Goal: Information Seeking & Learning: Check status

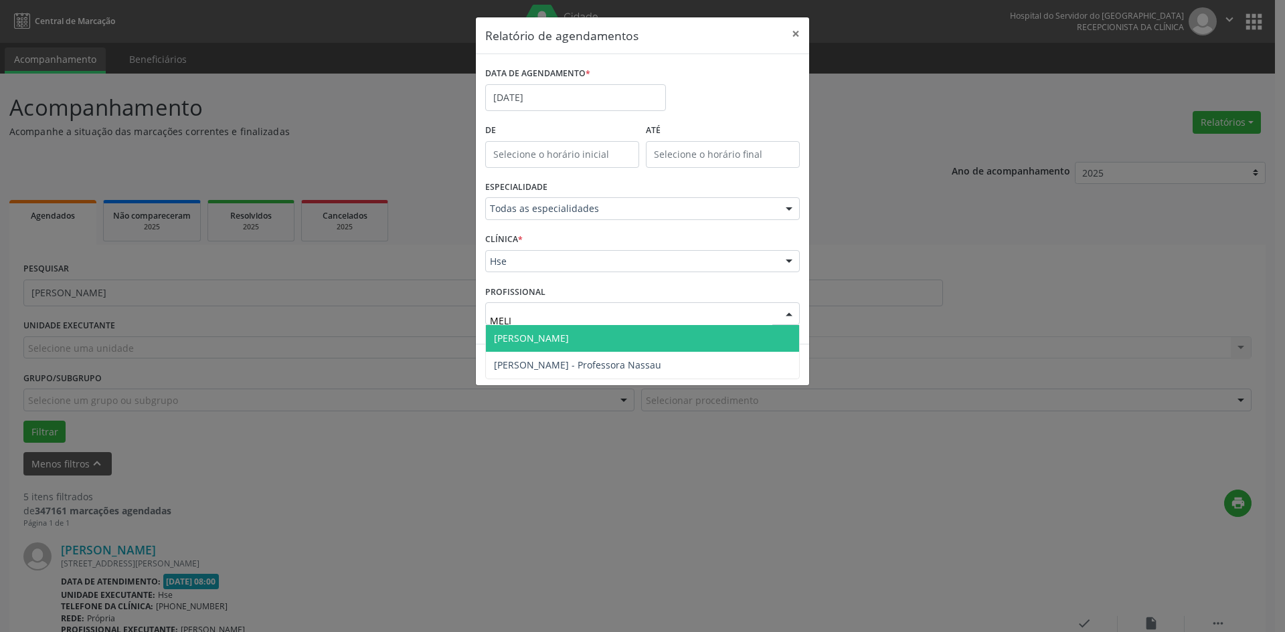
drag, startPoint x: 558, startPoint y: 334, endPoint x: 573, endPoint y: 340, distance: 16.5
click at [560, 335] on span "[PERSON_NAME]" at bounding box center [531, 338] width 75 height 13
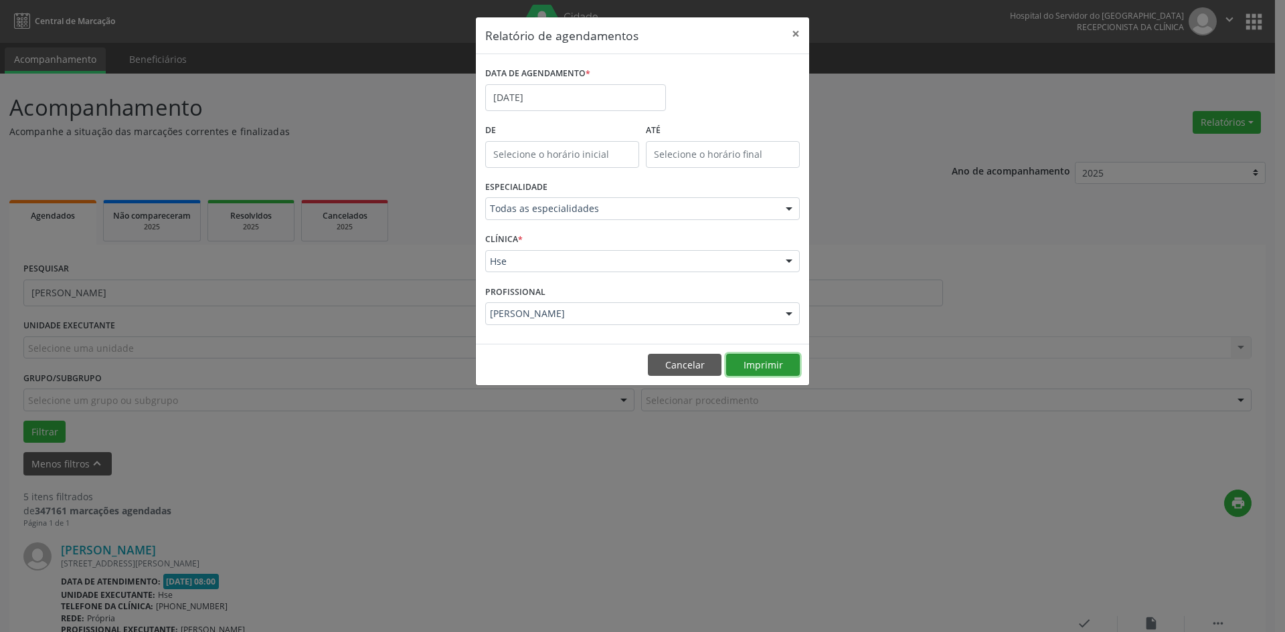
click at [755, 358] on button "Imprimir" at bounding box center [763, 365] width 74 height 23
click at [792, 33] on button "×" at bounding box center [795, 33] width 27 height 33
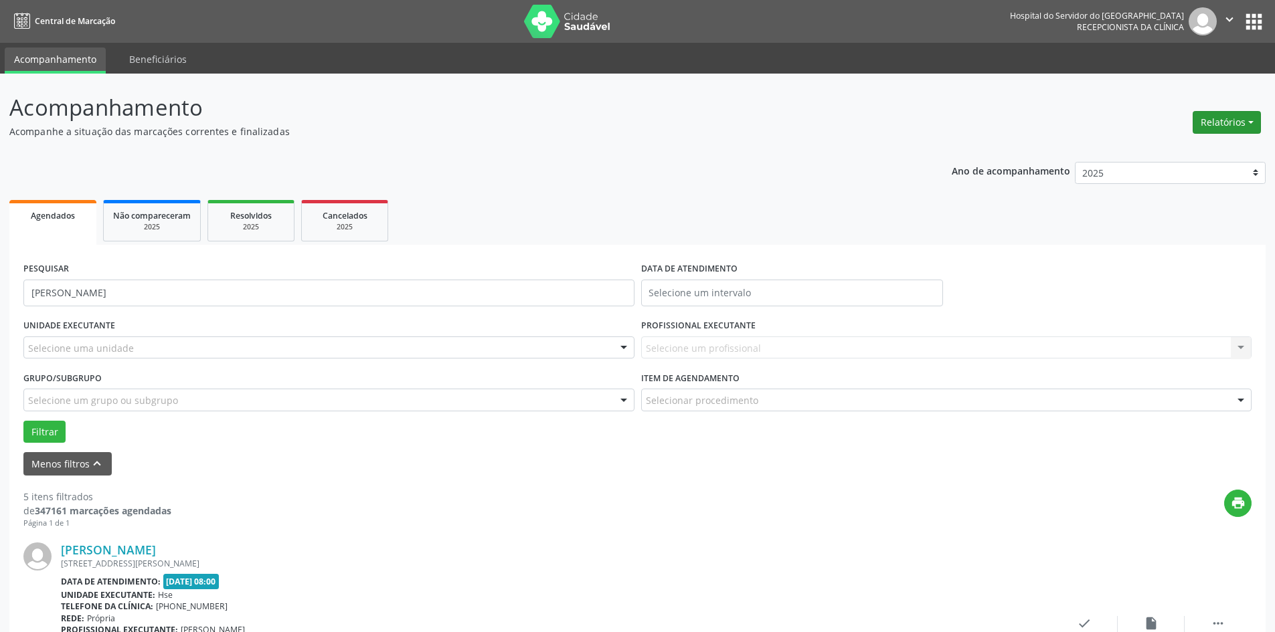
click at [1218, 124] on button "Relatórios" at bounding box center [1226, 122] width 68 height 23
click at [1213, 145] on link "Agendamentos" at bounding box center [1189, 151] width 144 height 19
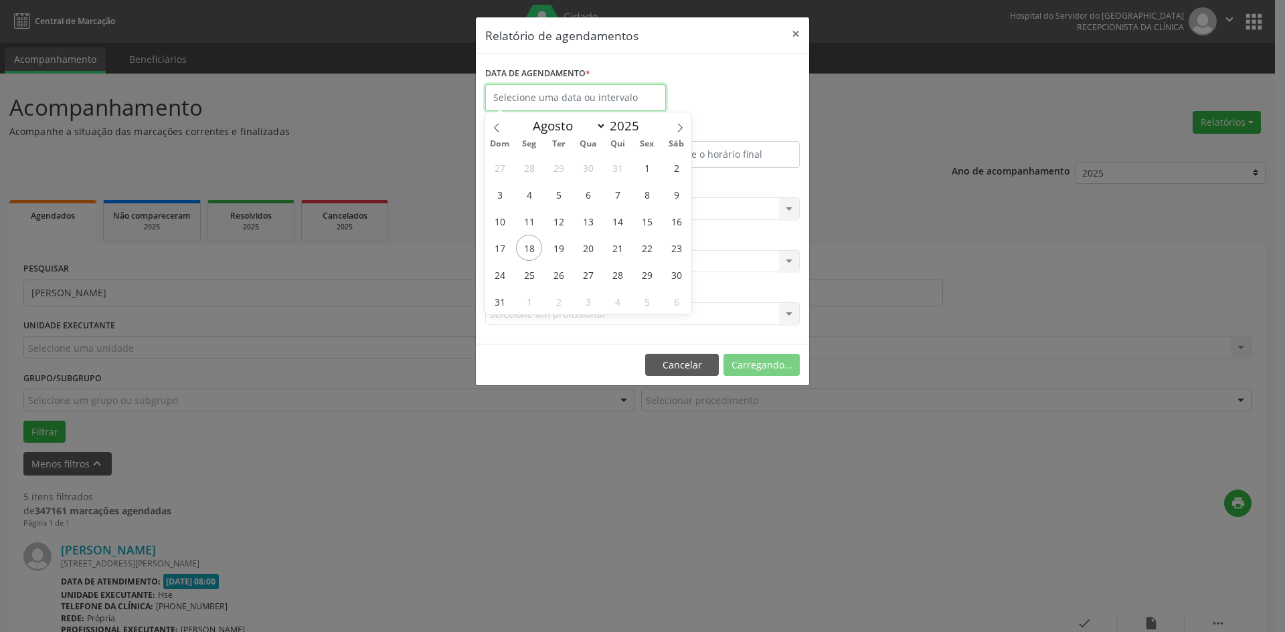
click at [604, 99] on input "text" at bounding box center [575, 97] width 181 height 27
click at [531, 247] on span "18" at bounding box center [529, 248] width 26 height 26
type input "[DATE]"
click at [531, 247] on span "18" at bounding box center [529, 248] width 26 height 26
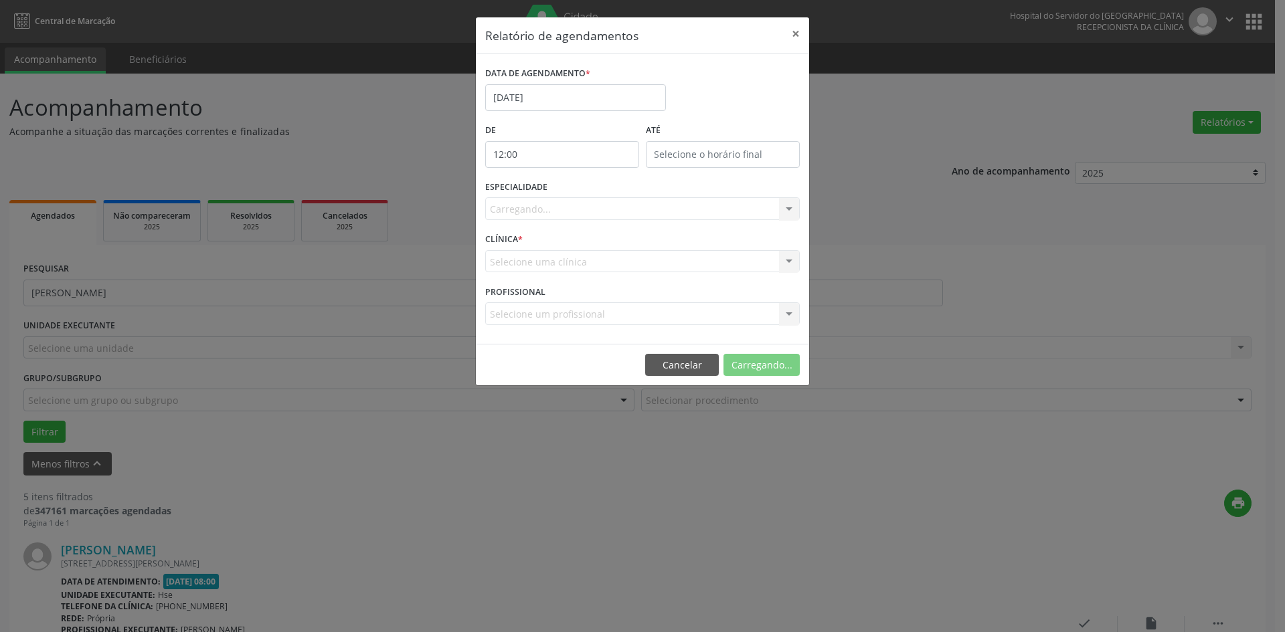
click at [544, 153] on input "12:00" at bounding box center [562, 154] width 154 height 27
click at [582, 190] on span at bounding box center [581, 189] width 9 height 13
type input "11:00"
type input "11"
click at [582, 190] on span at bounding box center [581, 189] width 9 height 13
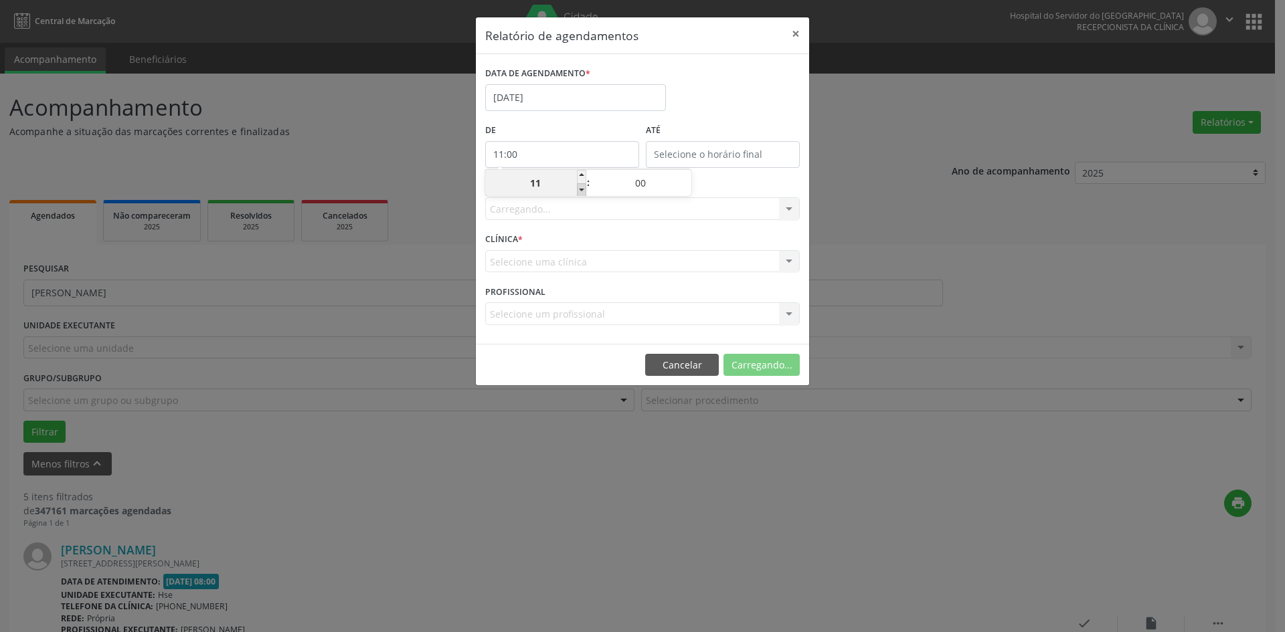
type input "10:00"
type input "10"
click at [582, 190] on span at bounding box center [581, 189] width 9 height 13
type input "09:00"
type input "09"
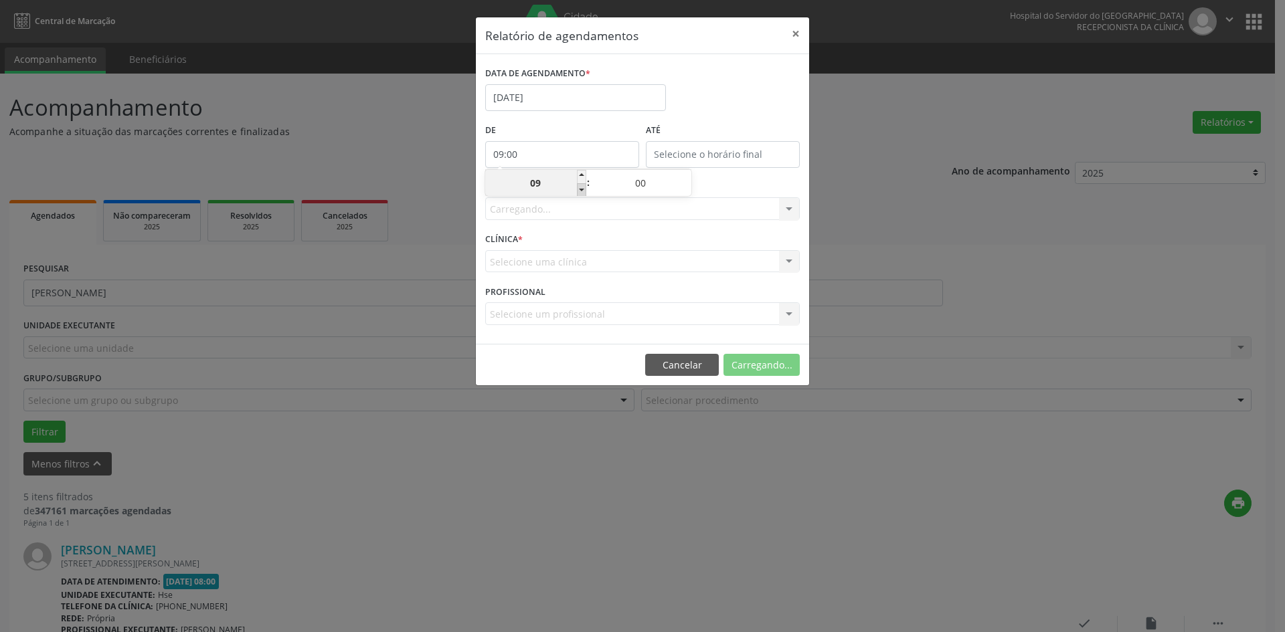
click at [582, 190] on span at bounding box center [581, 189] width 9 height 13
type input "08:00"
type input "08"
click at [582, 190] on span at bounding box center [581, 189] width 9 height 13
type input "07:00"
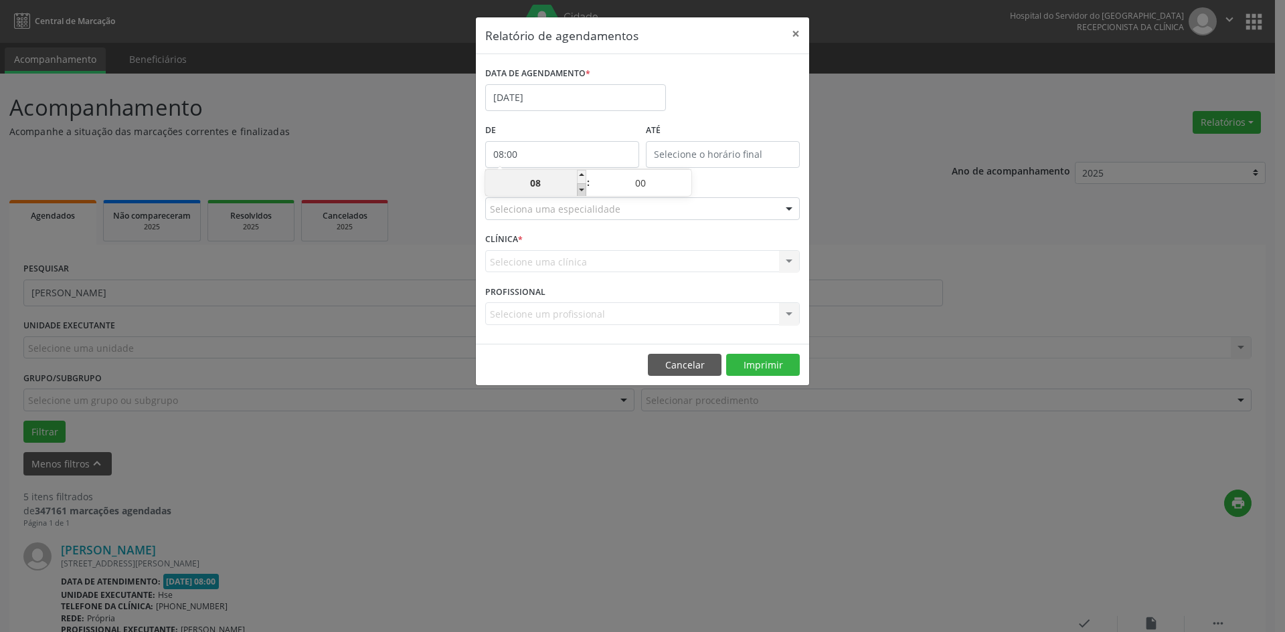
type input "07"
click at [582, 174] on span at bounding box center [581, 176] width 9 height 13
type input "08:00"
type input "08"
click at [582, 174] on span at bounding box center [581, 176] width 9 height 13
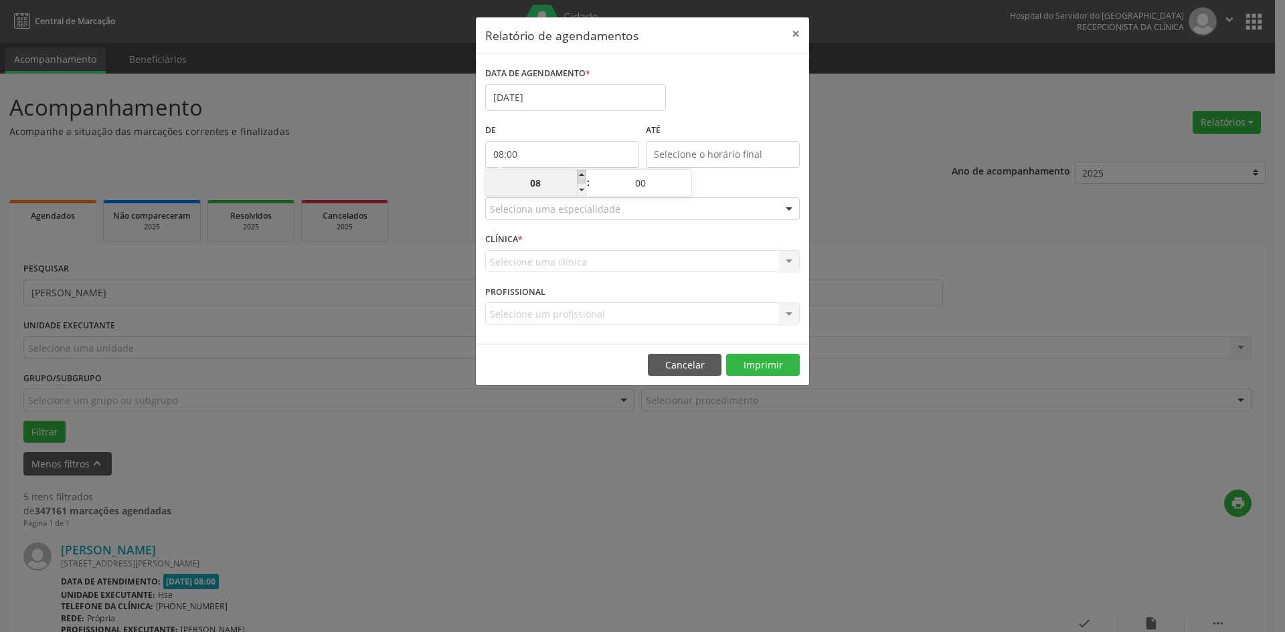
type input "09:00"
type input "09"
click at [582, 174] on span at bounding box center [581, 176] width 9 height 13
type input "10:00"
type input "10"
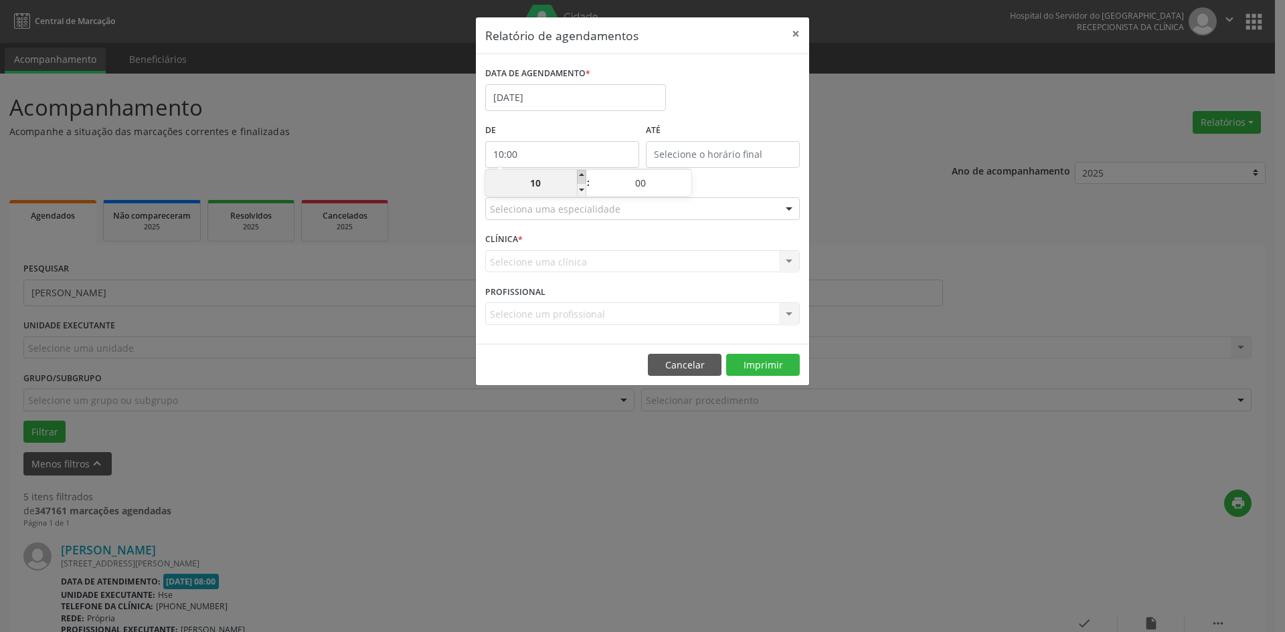
click at [582, 174] on span at bounding box center [581, 176] width 9 height 13
type input "11:00"
type input "11"
click at [701, 155] on input "12:00" at bounding box center [723, 154] width 154 height 27
click at [746, 173] on span at bounding box center [741, 176] width 9 height 13
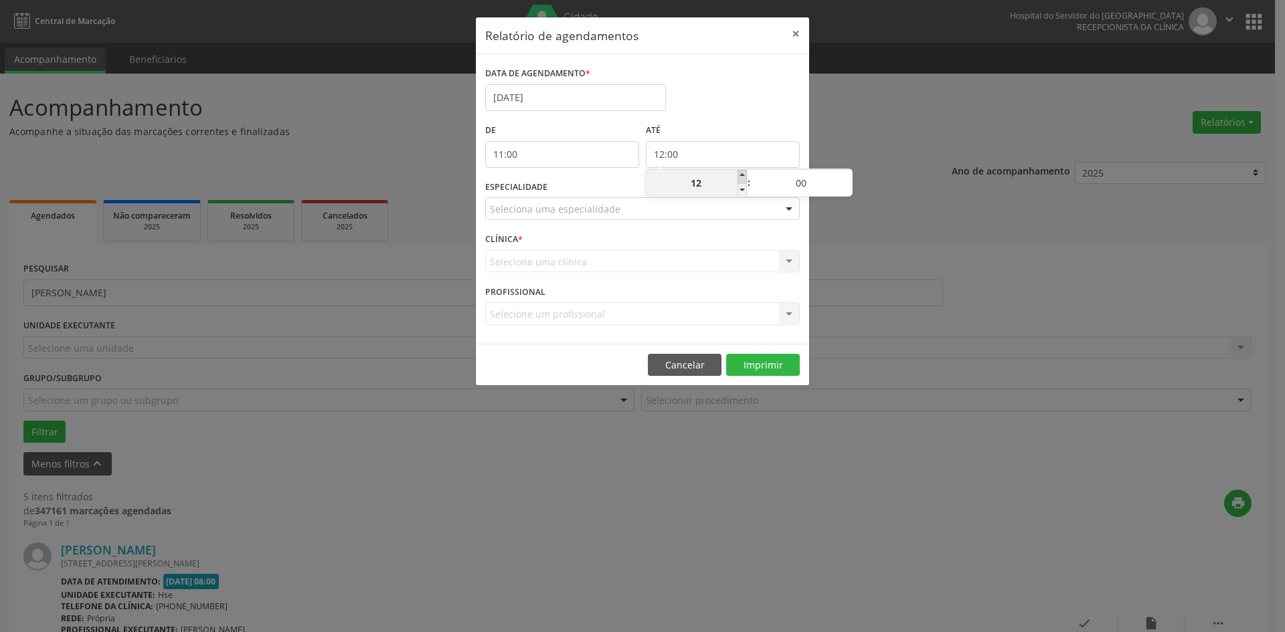
type input "13:00"
type input "13"
click at [746, 173] on span at bounding box center [741, 176] width 9 height 13
type input "14:00"
type input "14"
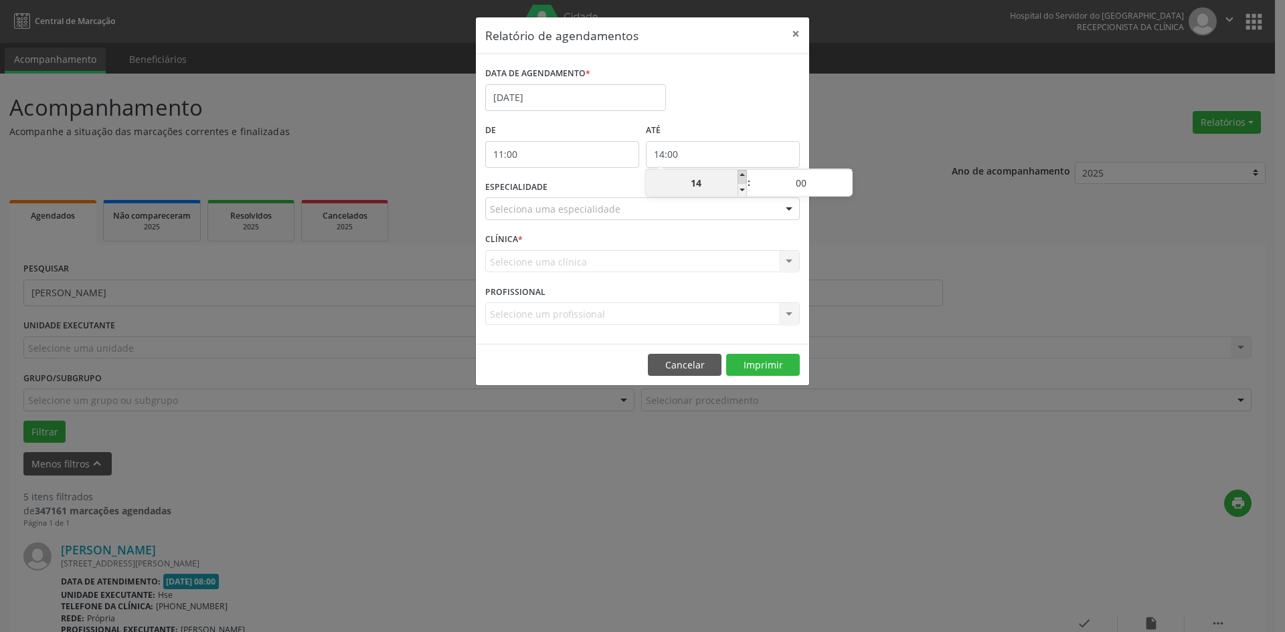
click at [746, 173] on span at bounding box center [741, 176] width 9 height 13
type input "15:00"
type input "15"
click at [741, 193] on span at bounding box center [741, 189] width 9 height 13
type input "14:00"
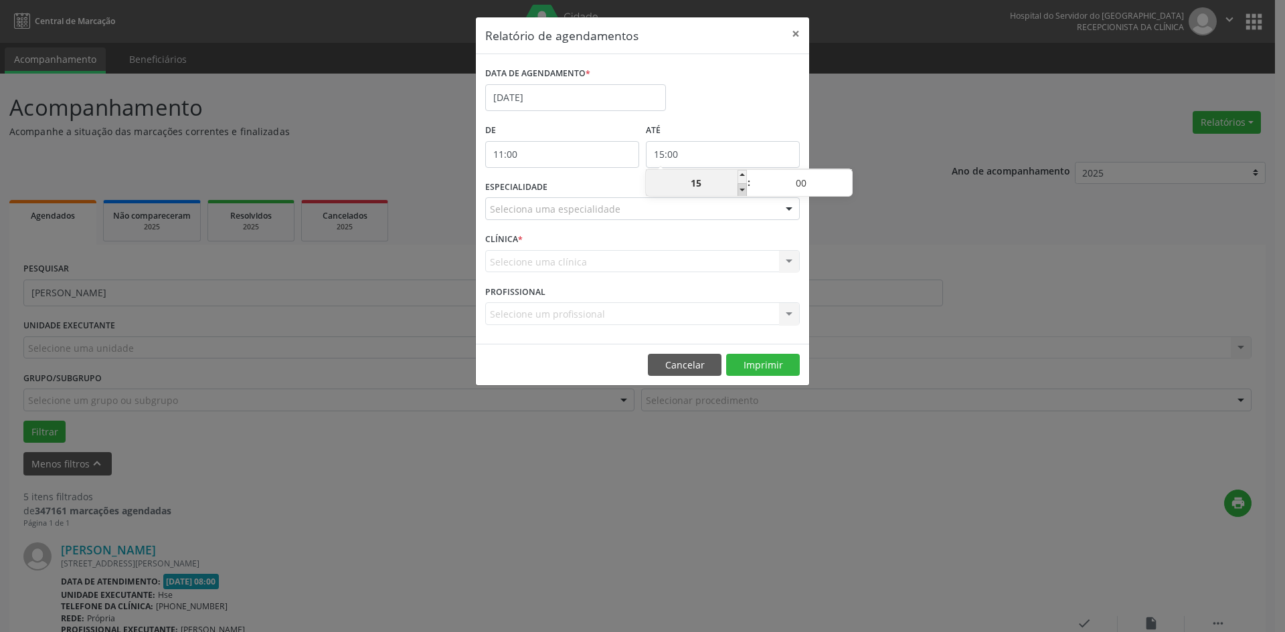
type input "14"
click at [849, 175] on span at bounding box center [846, 176] width 9 height 13
type input "14:05"
type input "05"
click at [849, 175] on span at bounding box center [846, 176] width 9 height 13
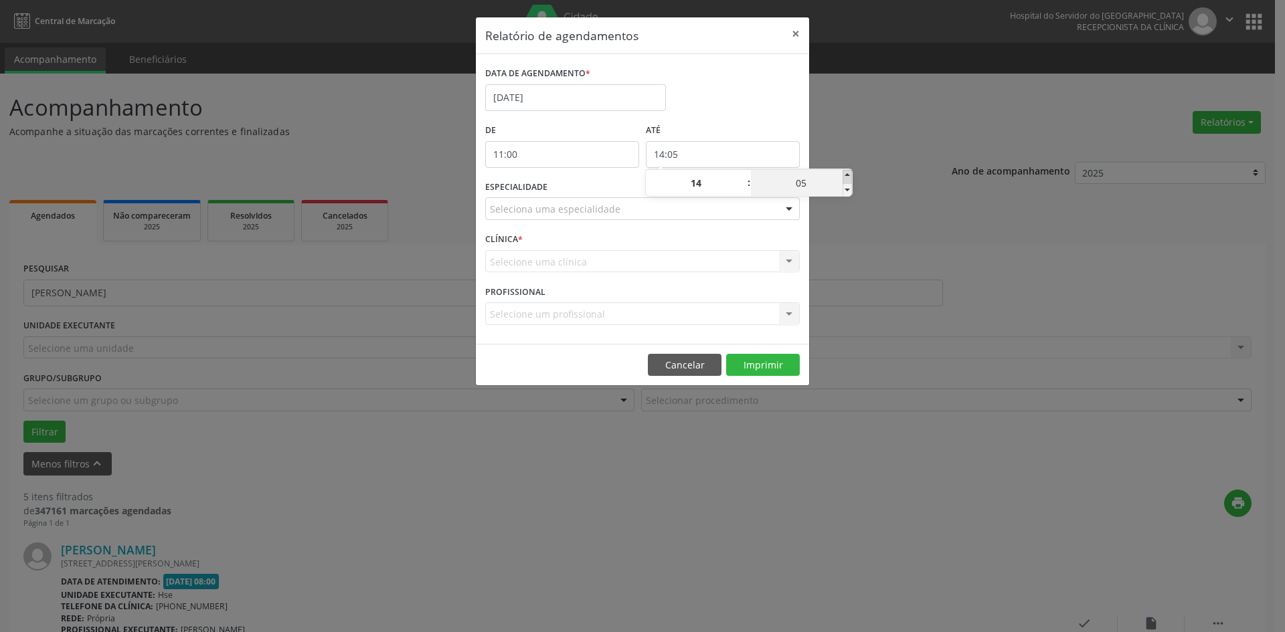
type input "14:10"
type input "10"
click at [849, 175] on span at bounding box center [846, 176] width 9 height 13
type input "14:15"
type input "15"
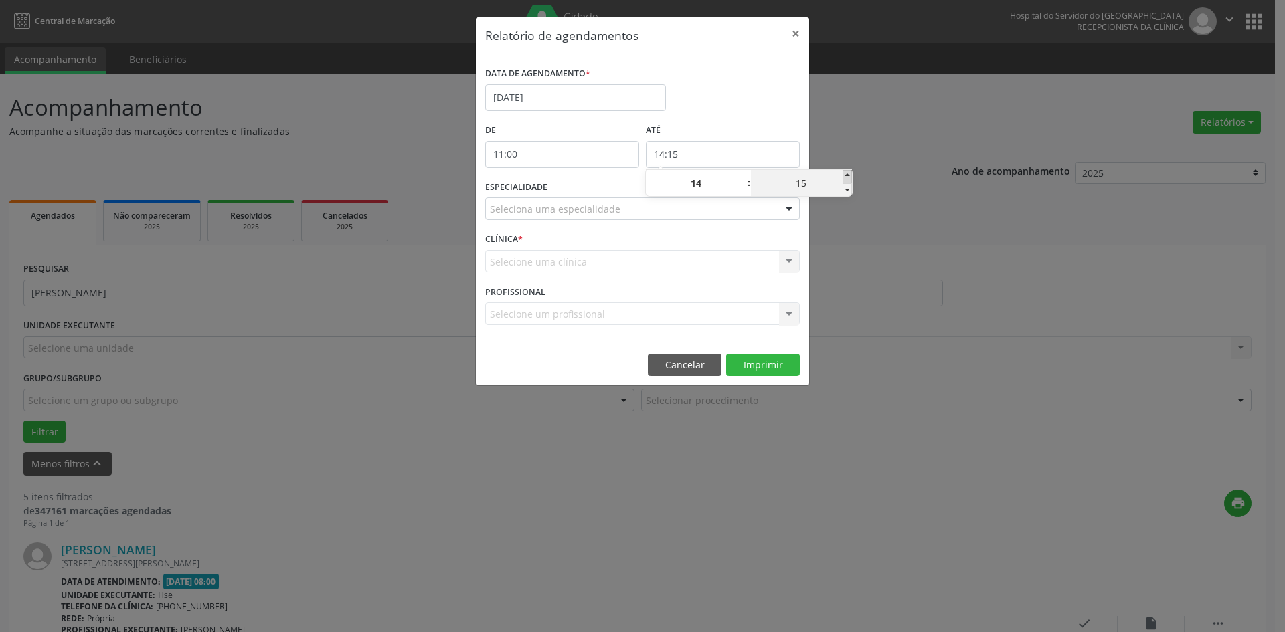
click at [849, 175] on span at bounding box center [846, 176] width 9 height 13
type input "14:20"
type input "20"
click at [849, 175] on span at bounding box center [846, 176] width 9 height 13
type input "14:25"
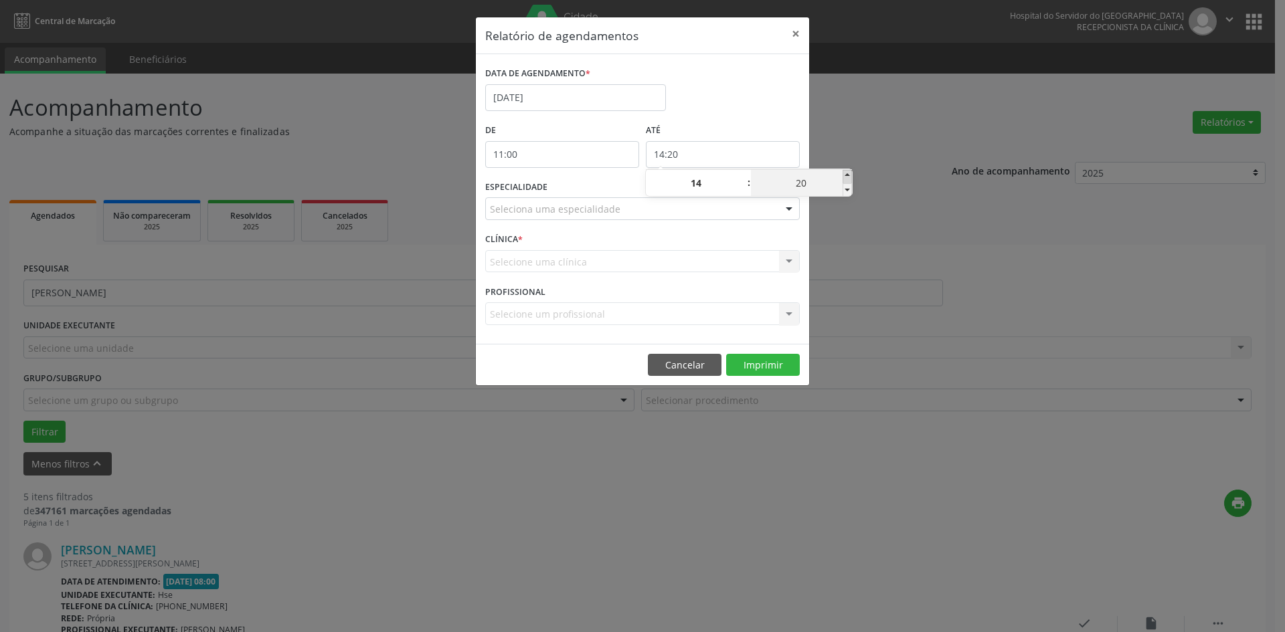
type input "25"
click at [849, 175] on span at bounding box center [846, 176] width 9 height 13
type input "14:30"
type input "30"
click at [849, 175] on span at bounding box center [846, 176] width 9 height 13
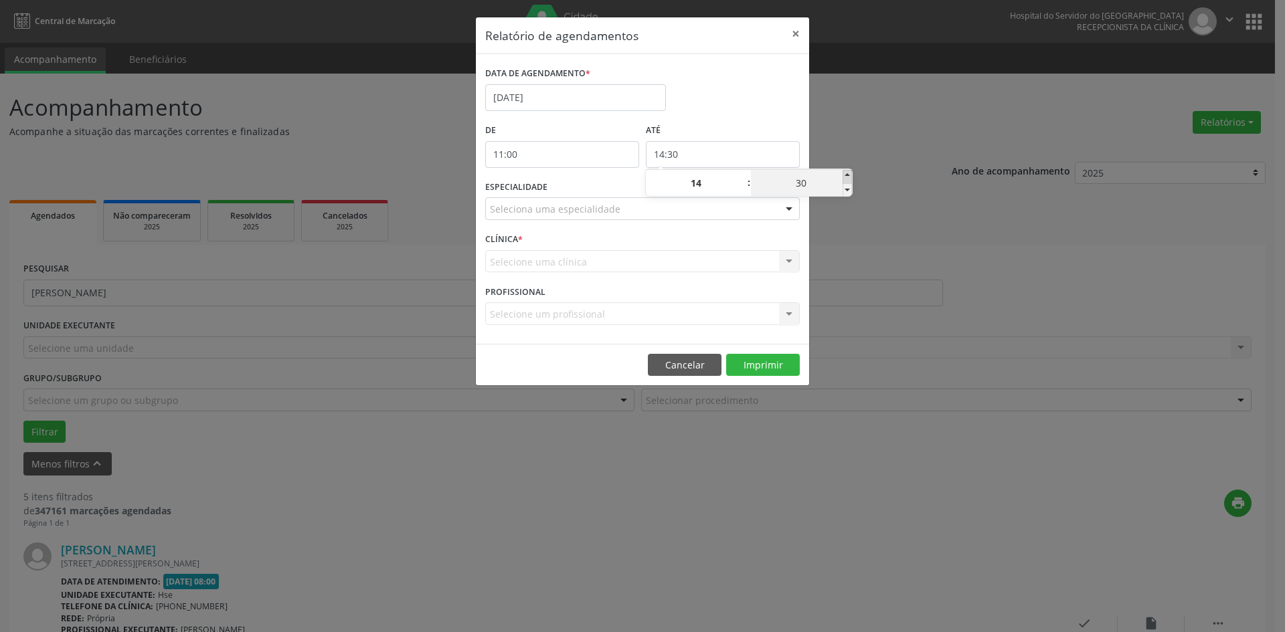
type input "14:35"
type input "35"
click at [849, 175] on span at bounding box center [846, 176] width 9 height 13
type input "14:40"
type input "40"
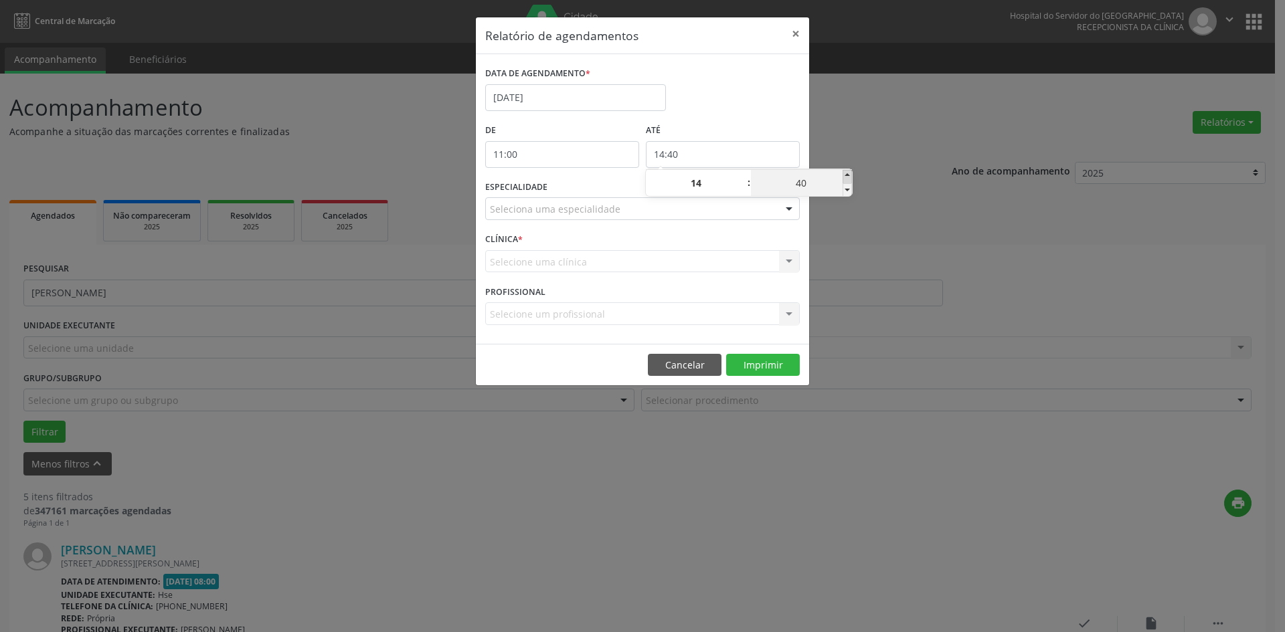
click at [849, 175] on span at bounding box center [846, 176] width 9 height 13
type input "14:45"
type input "45"
click at [849, 175] on span at bounding box center [846, 176] width 9 height 13
type input "14:50"
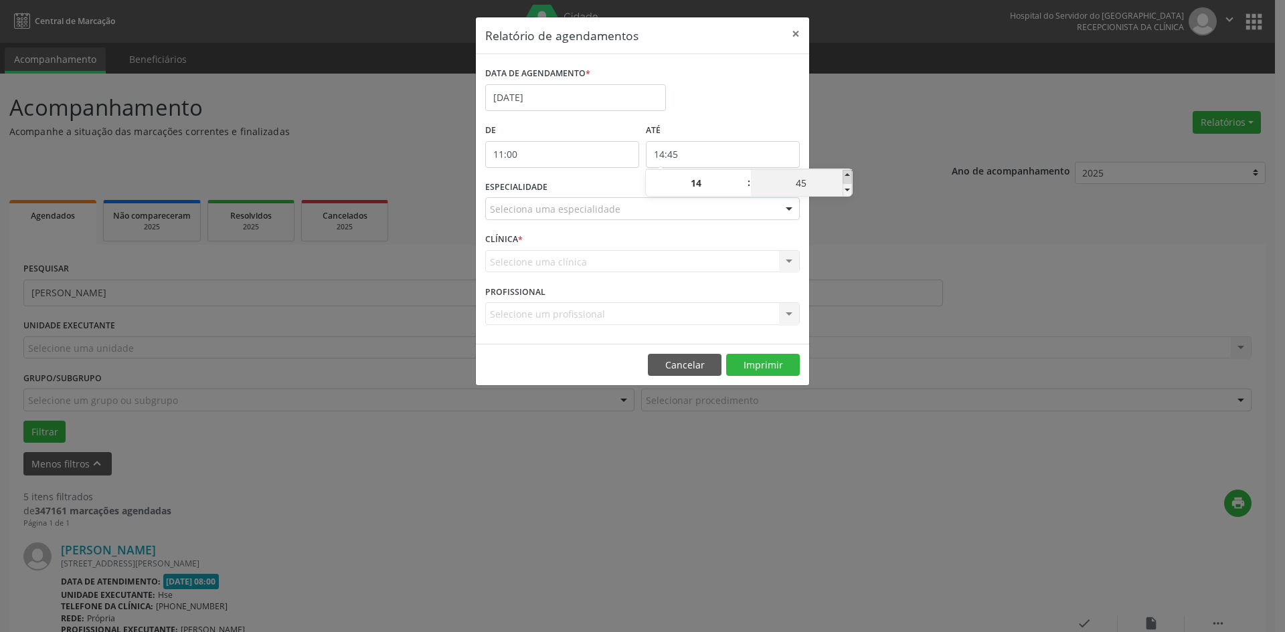
type input "50"
click at [849, 175] on span at bounding box center [846, 176] width 9 height 13
type input "14:55"
type input "55"
click at [857, 141] on div "Relatório de agendamentos × DATA DE AGENDAMENTO * [DATE] De 11:00 ATÉ 14:55 ESP…" at bounding box center [642, 316] width 1285 height 632
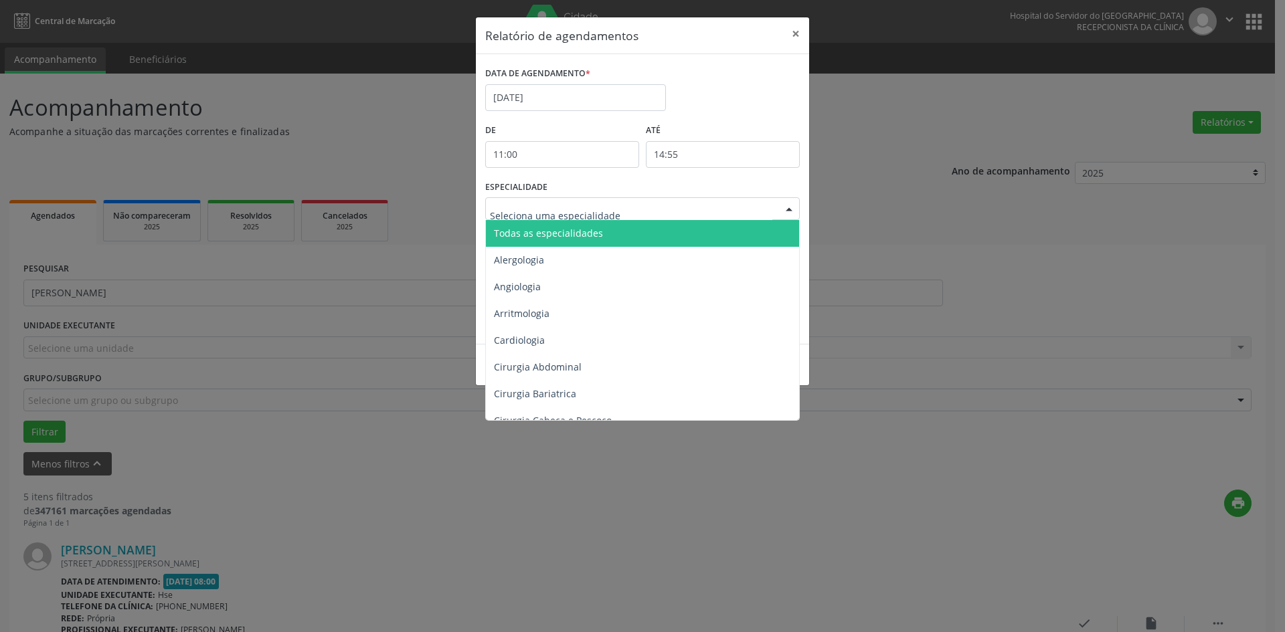
click at [781, 214] on div at bounding box center [789, 209] width 20 height 23
click at [772, 225] on span "Todas as especialidades" at bounding box center [643, 233] width 315 height 27
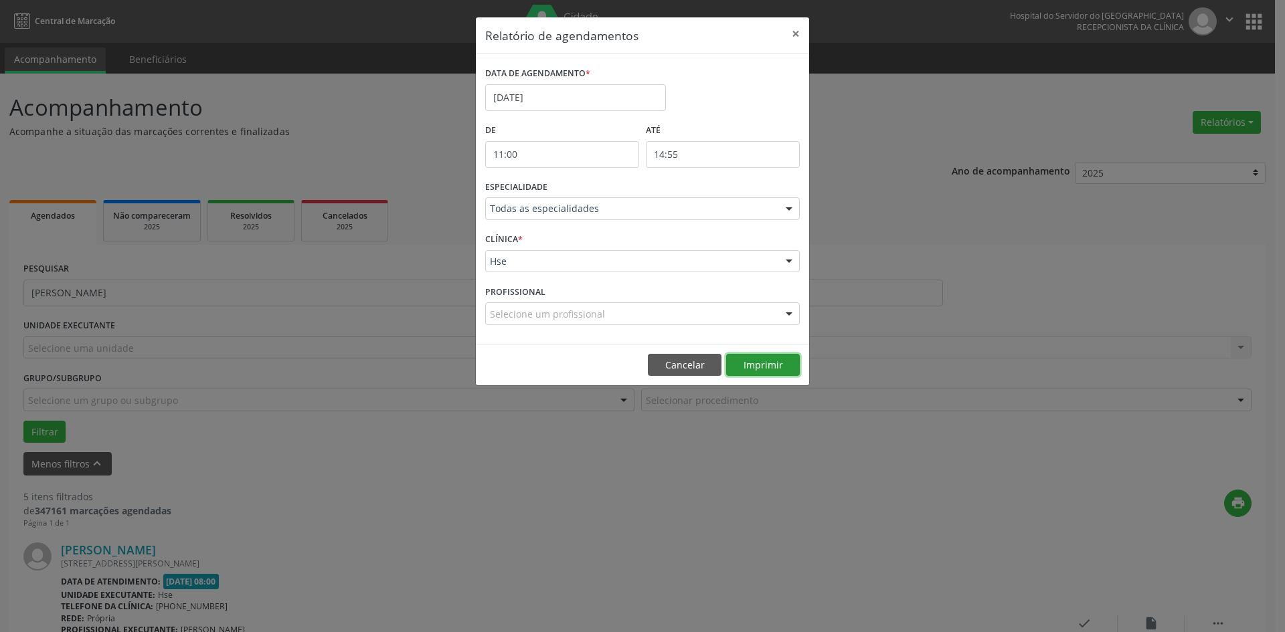
click at [776, 359] on button "Imprimir" at bounding box center [763, 365] width 74 height 23
click at [793, 35] on button "×" at bounding box center [795, 33] width 27 height 33
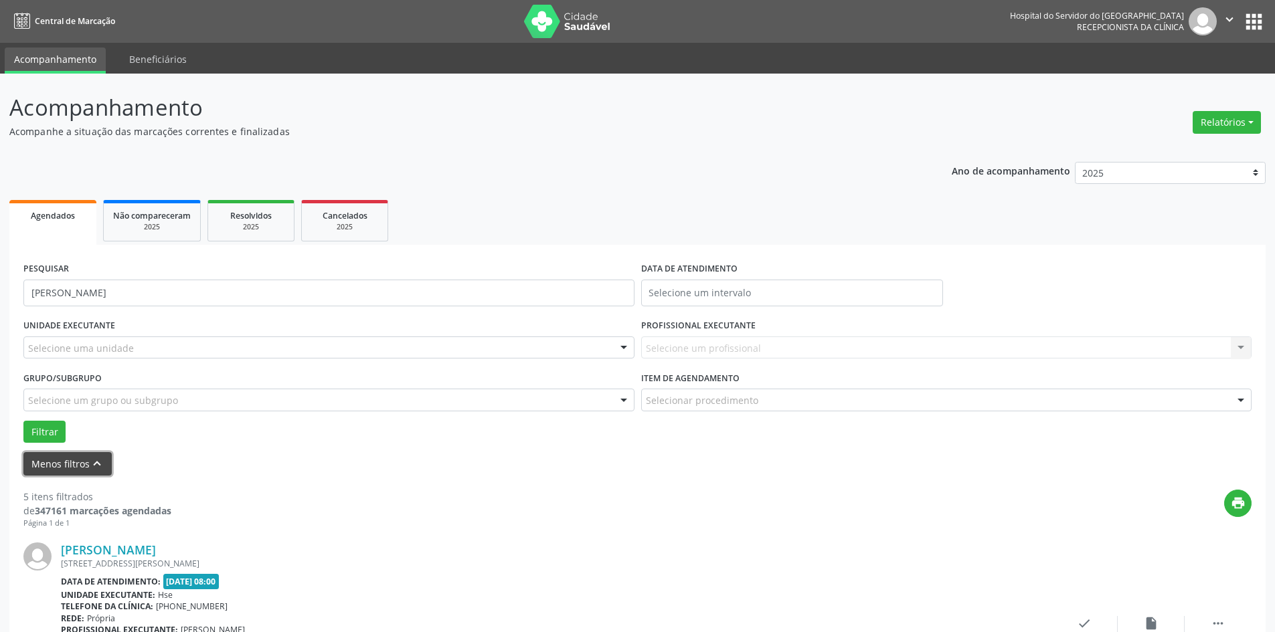
click at [62, 466] on button "Menos filtros keyboard_arrow_up" at bounding box center [67, 463] width 88 height 23
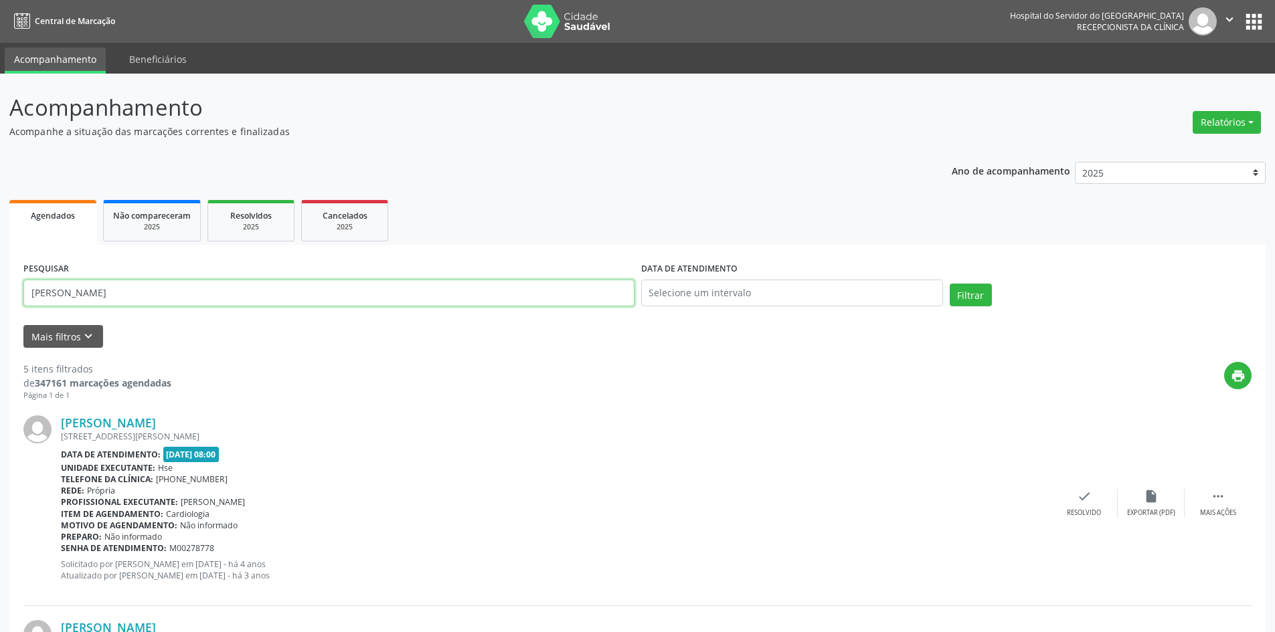
drag, startPoint x: 198, startPoint y: 298, endPoint x: 0, endPoint y: 300, distance: 198.1
type input "33746249449"
drag, startPoint x: 967, startPoint y: 292, endPoint x: 941, endPoint y: 292, distance: 26.8
click at [965, 292] on button "Filtrar" at bounding box center [970, 295] width 42 height 23
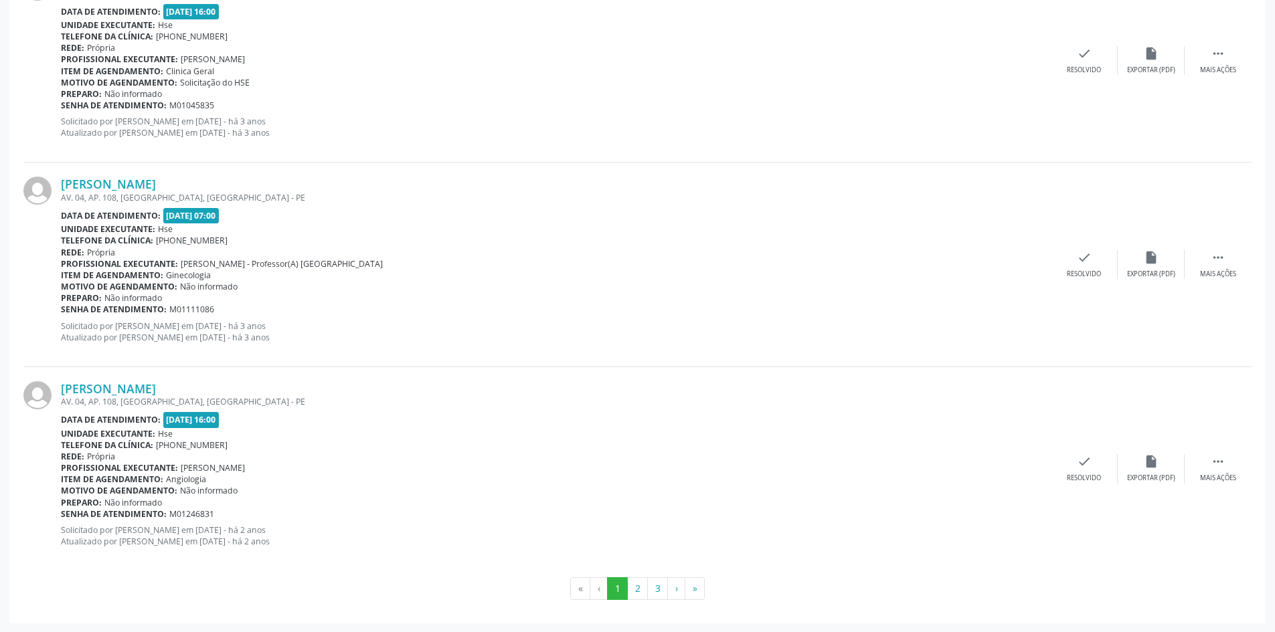
scroll to position [2896, 0]
click at [659, 586] on button "3" at bounding box center [657, 588] width 21 height 23
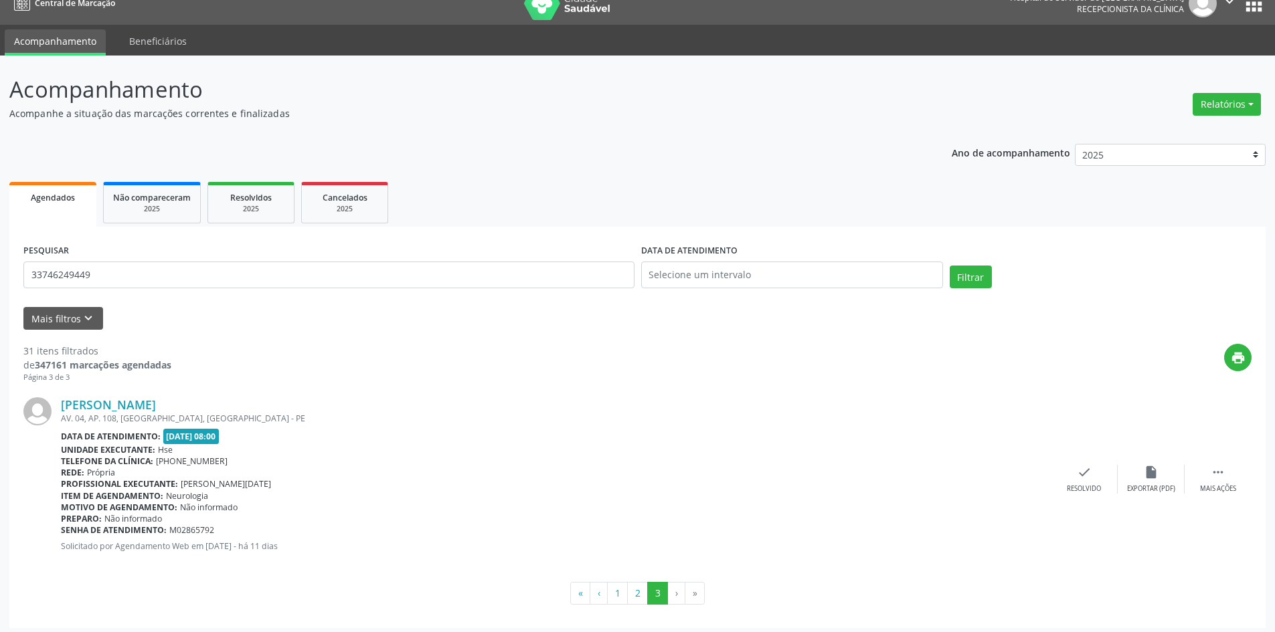
scroll to position [23, 0]
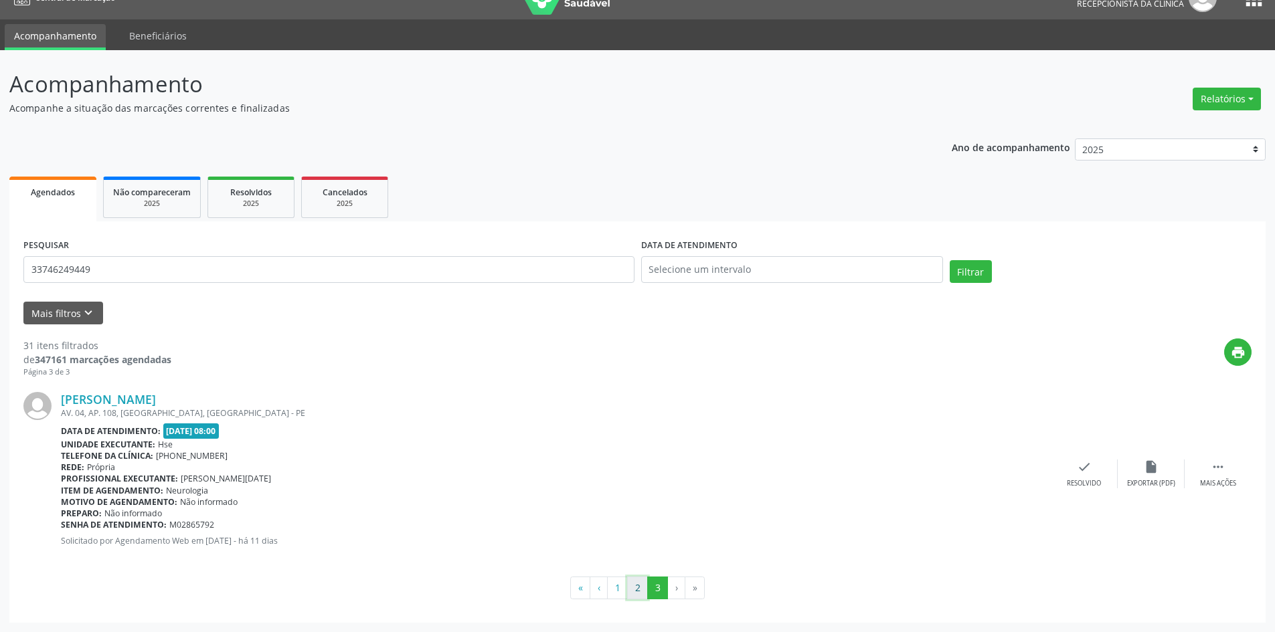
click at [635, 589] on button "2" at bounding box center [637, 588] width 21 height 23
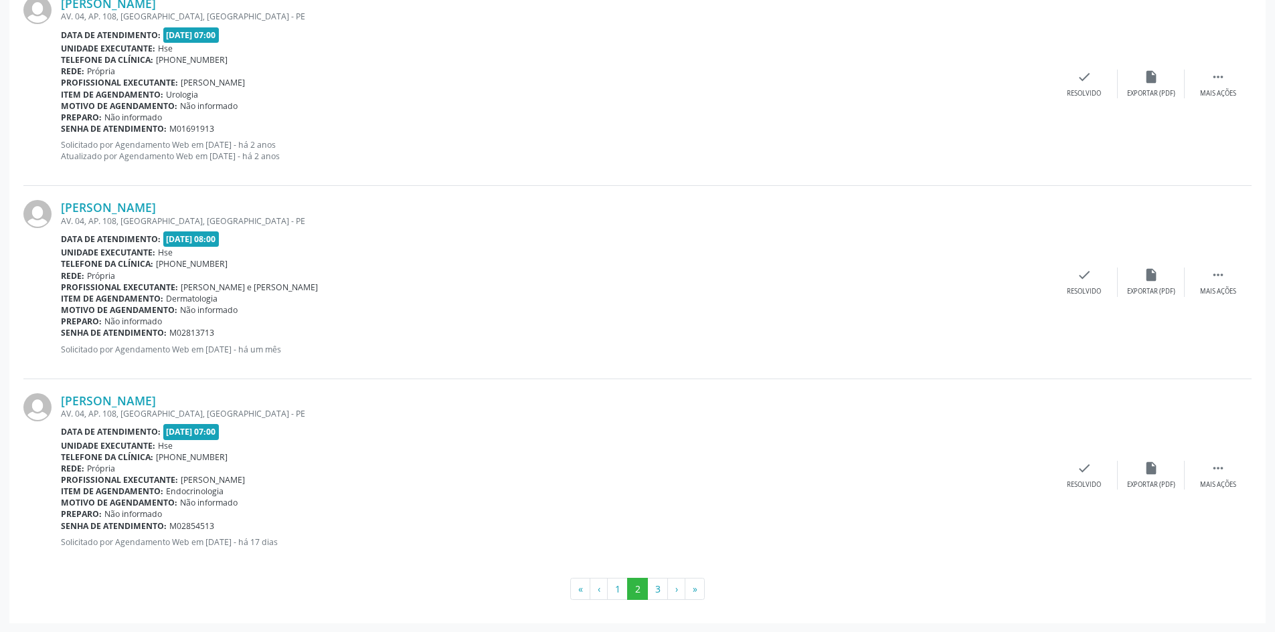
scroll to position [2872, 0]
click at [656, 589] on button "3" at bounding box center [657, 588] width 21 height 23
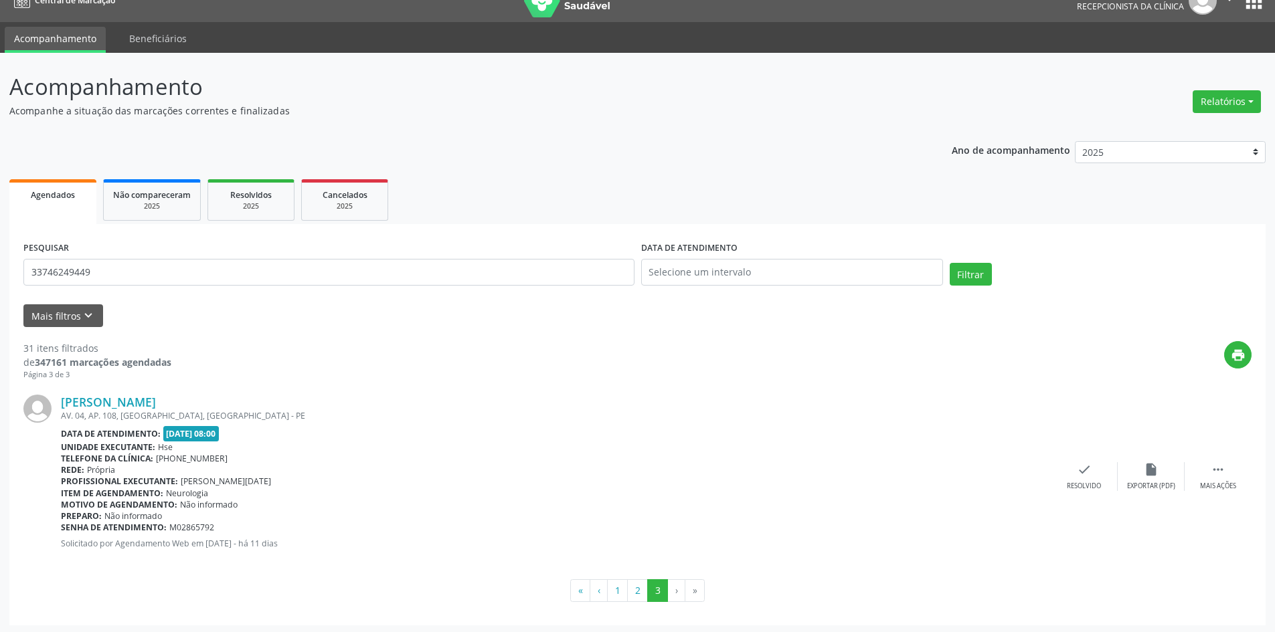
scroll to position [23, 0]
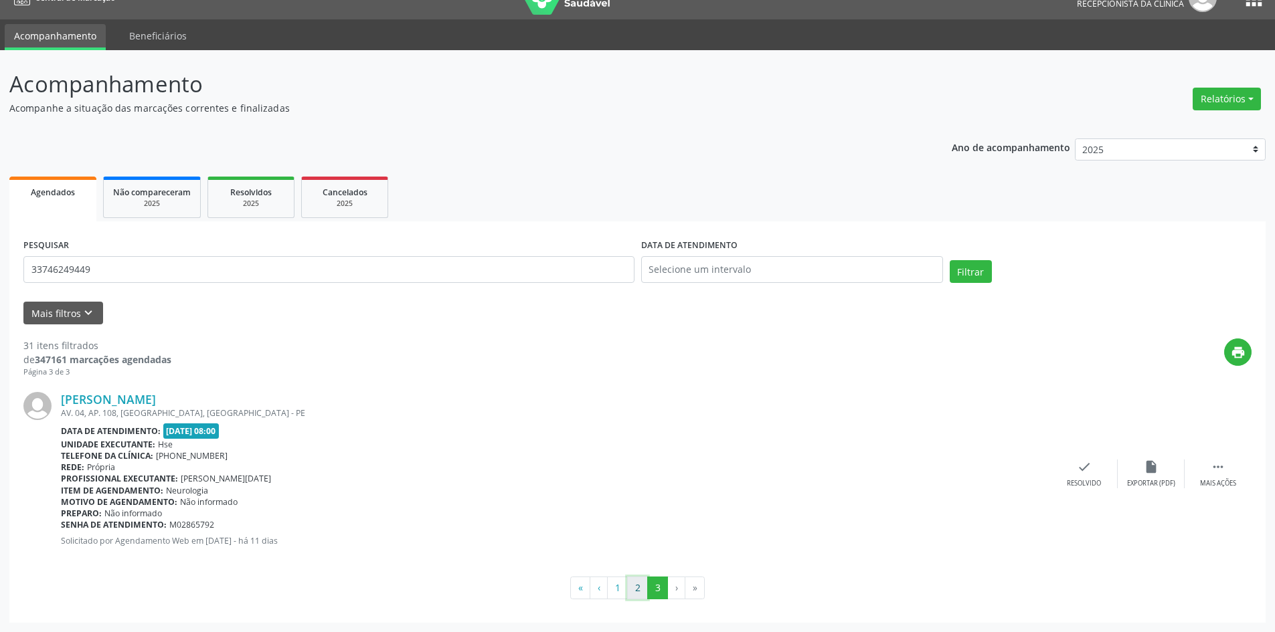
click at [636, 589] on button "2" at bounding box center [637, 588] width 21 height 23
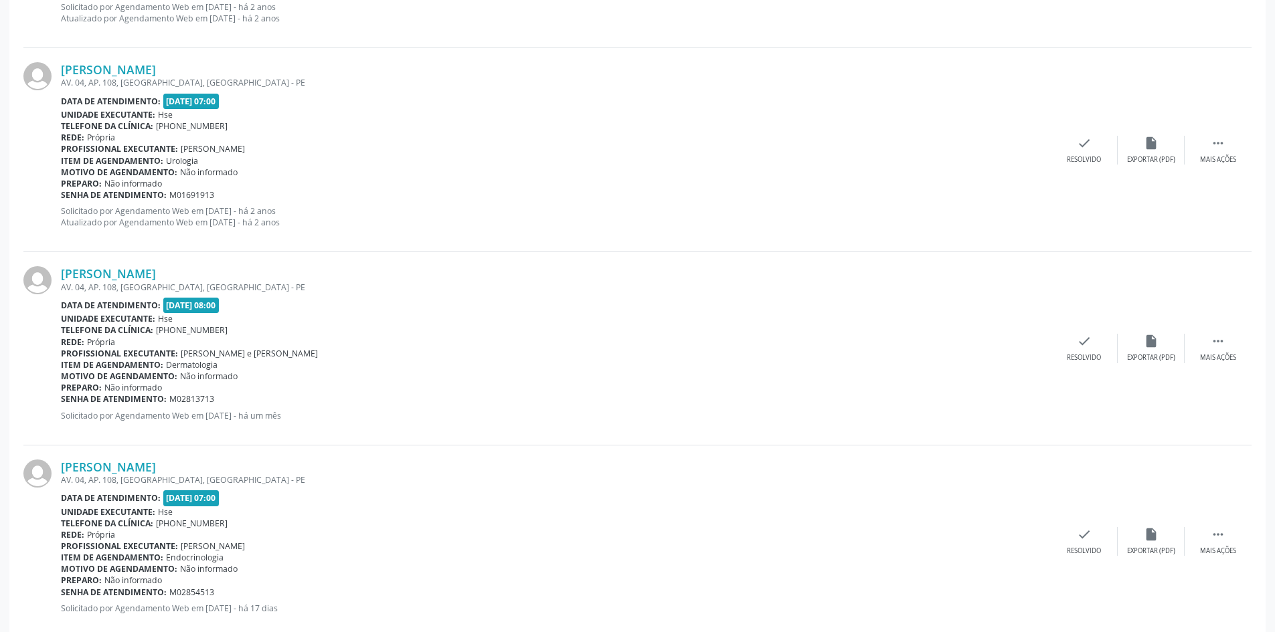
scroll to position [2872, 0]
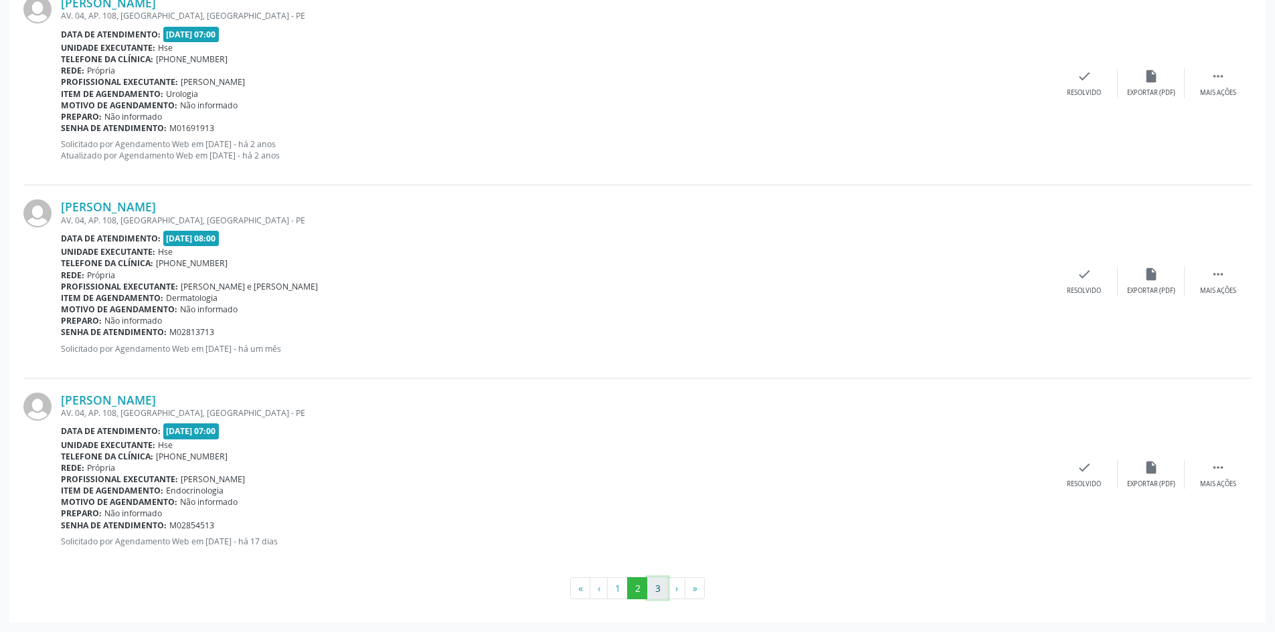
click at [657, 591] on button "3" at bounding box center [657, 588] width 21 height 23
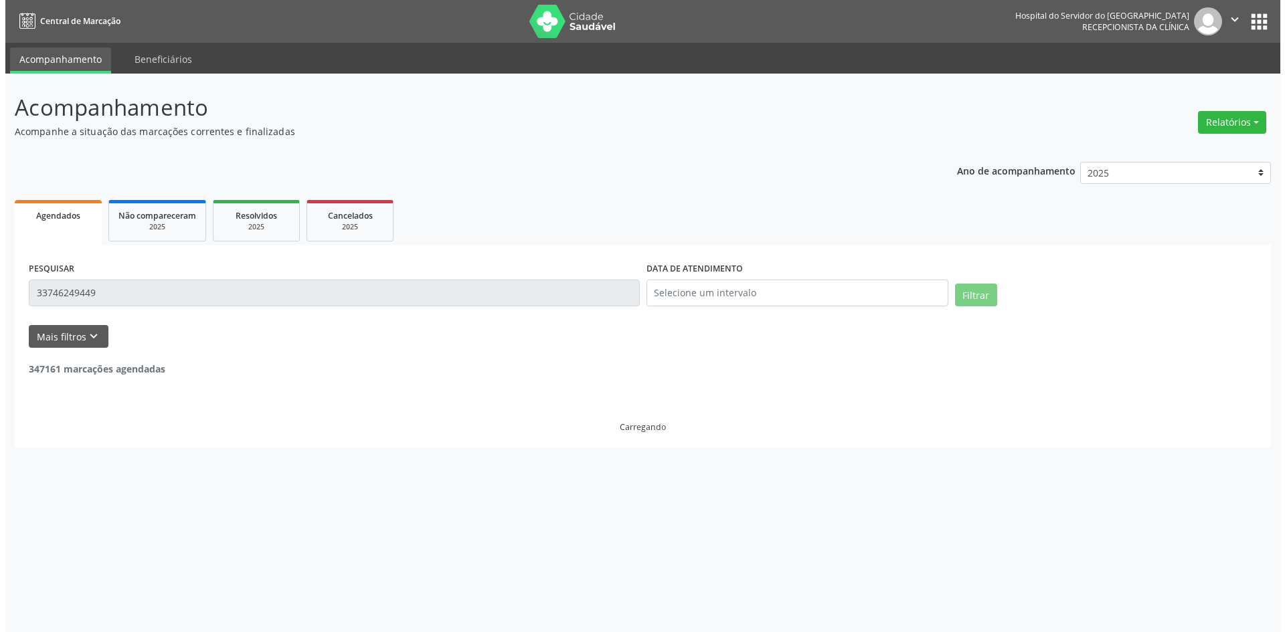
scroll to position [0, 0]
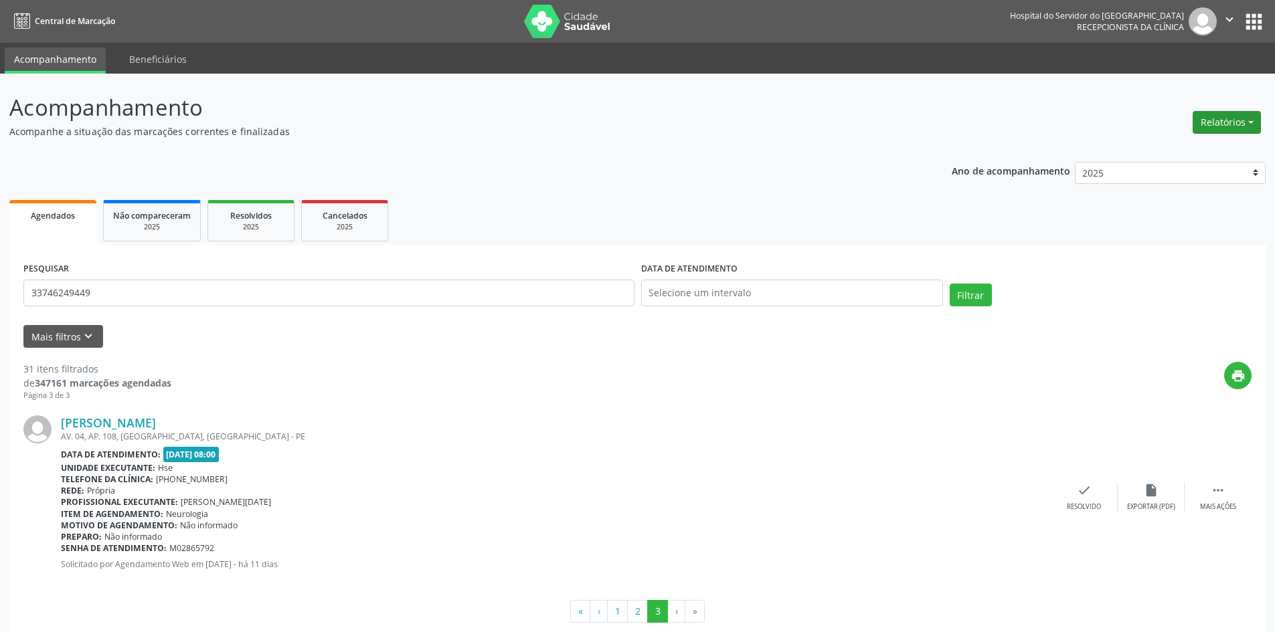
click at [1203, 120] on button "Relatórios" at bounding box center [1226, 122] width 68 height 23
click at [1180, 155] on link "Agendamentos" at bounding box center [1189, 151] width 144 height 19
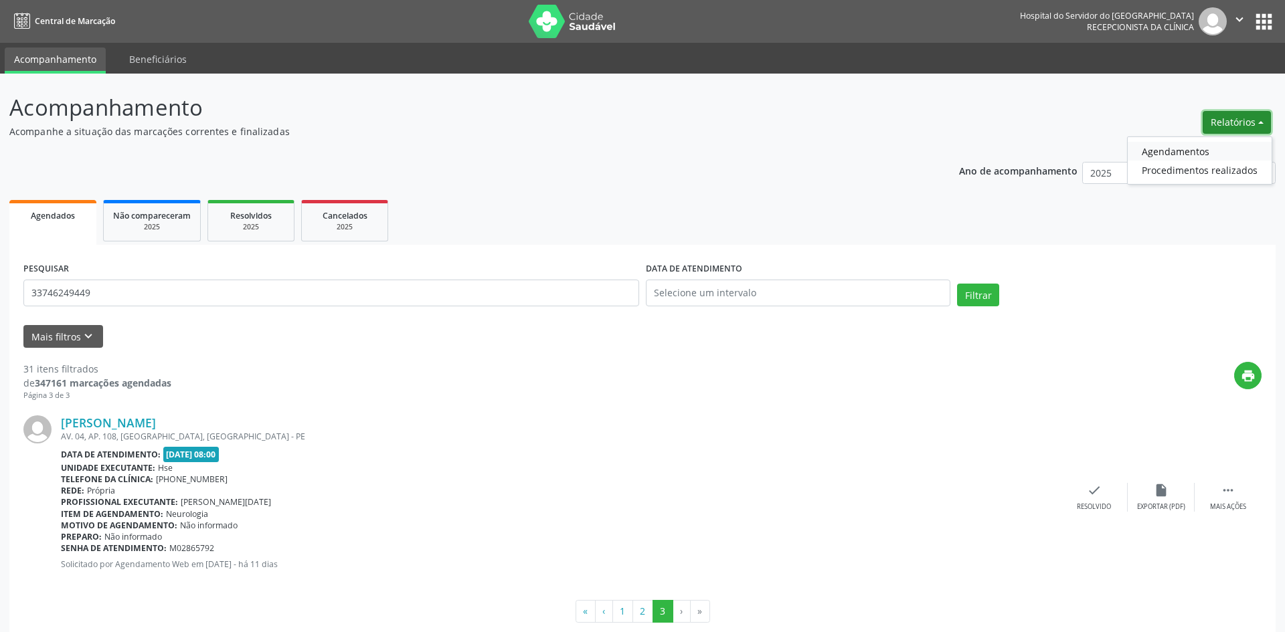
select select "7"
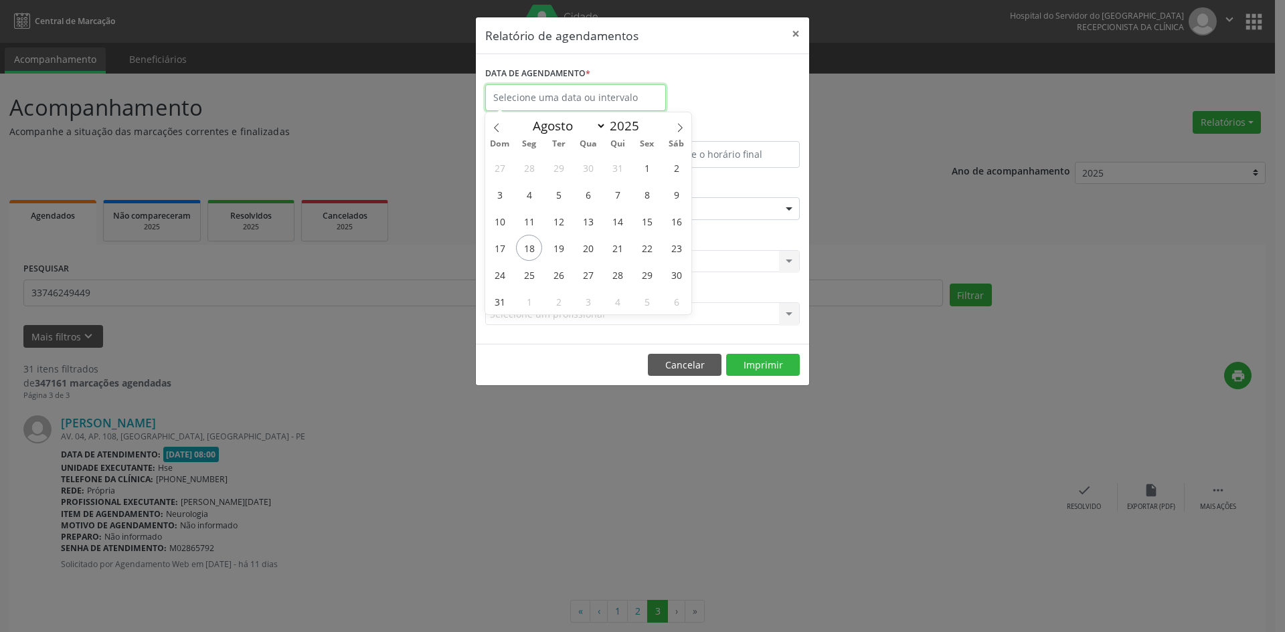
click at [532, 96] on input "text" at bounding box center [575, 97] width 181 height 27
click at [589, 250] on span "20" at bounding box center [588, 248] width 26 height 26
type input "[DATE]"
click at [589, 250] on span "20" at bounding box center [588, 248] width 26 height 26
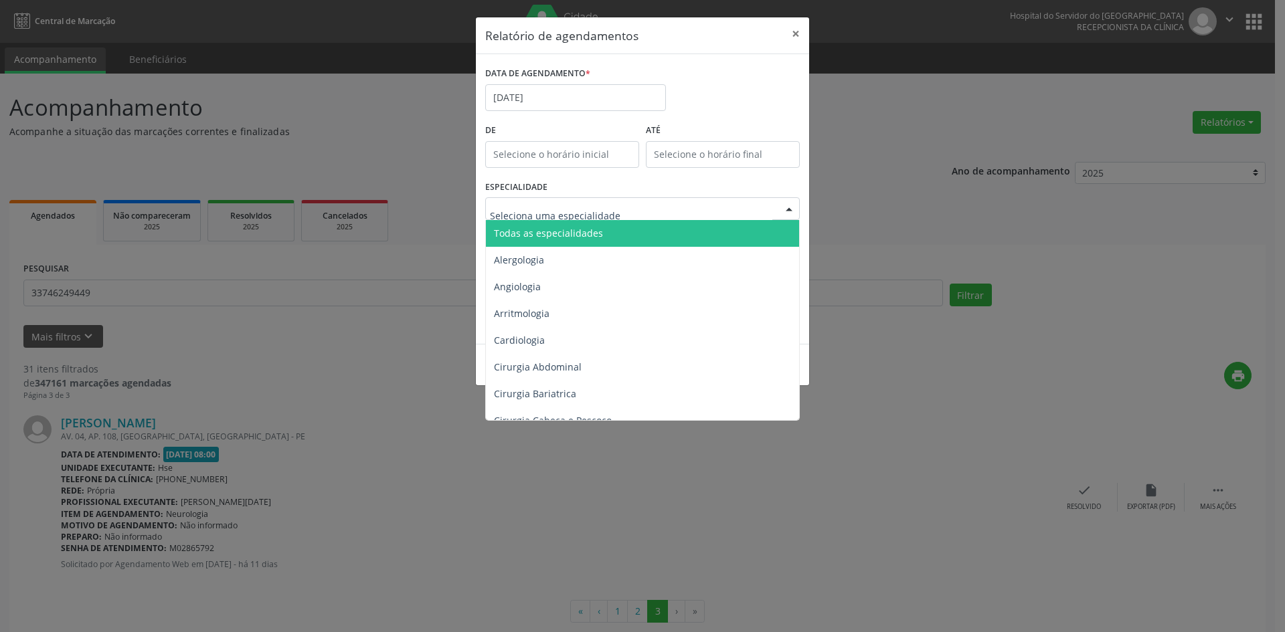
click at [583, 237] on span "Todas as especialidades" at bounding box center [548, 233] width 109 height 13
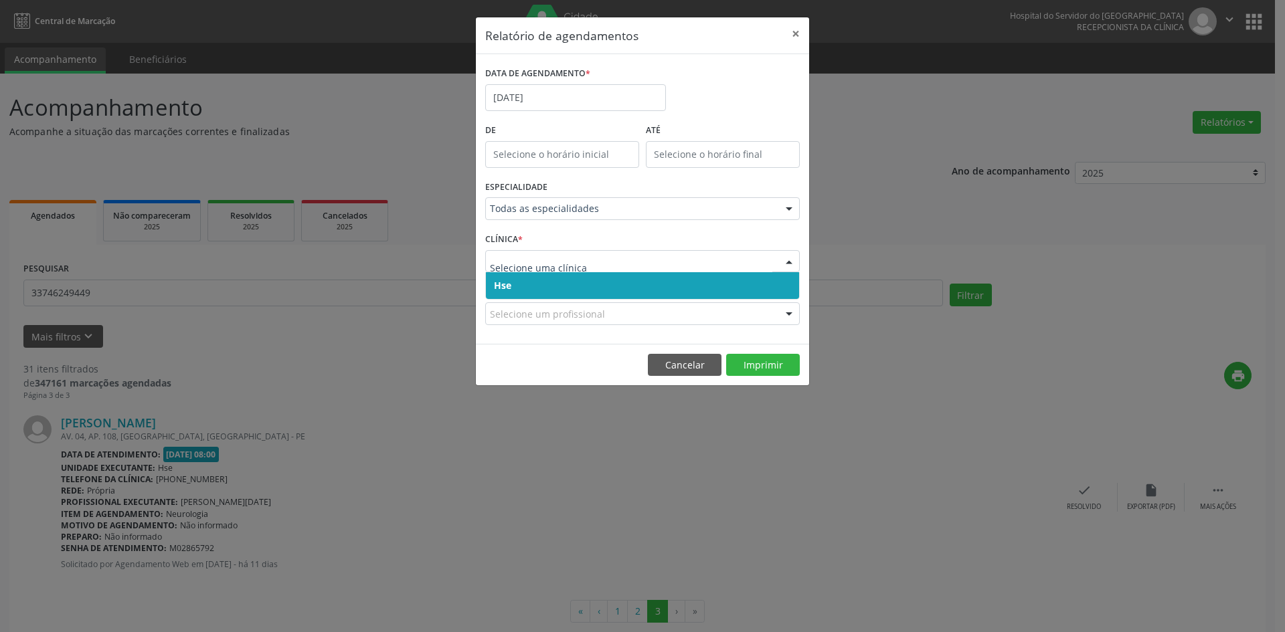
click at [548, 286] on span "Hse" at bounding box center [642, 285] width 313 height 27
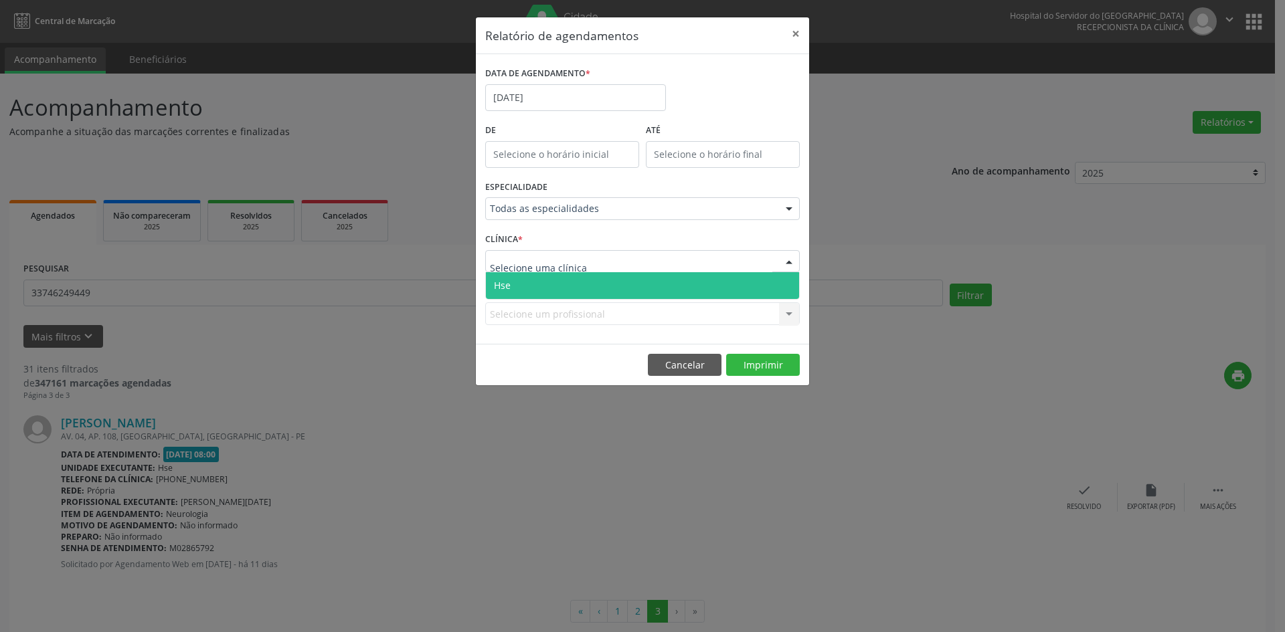
drag, startPoint x: 529, startPoint y: 262, endPoint x: 536, endPoint y: 282, distance: 21.4
drag, startPoint x: 539, startPoint y: 284, endPoint x: 539, endPoint y: 328, distance: 44.2
click at [541, 284] on span "Hse" at bounding box center [642, 285] width 313 height 27
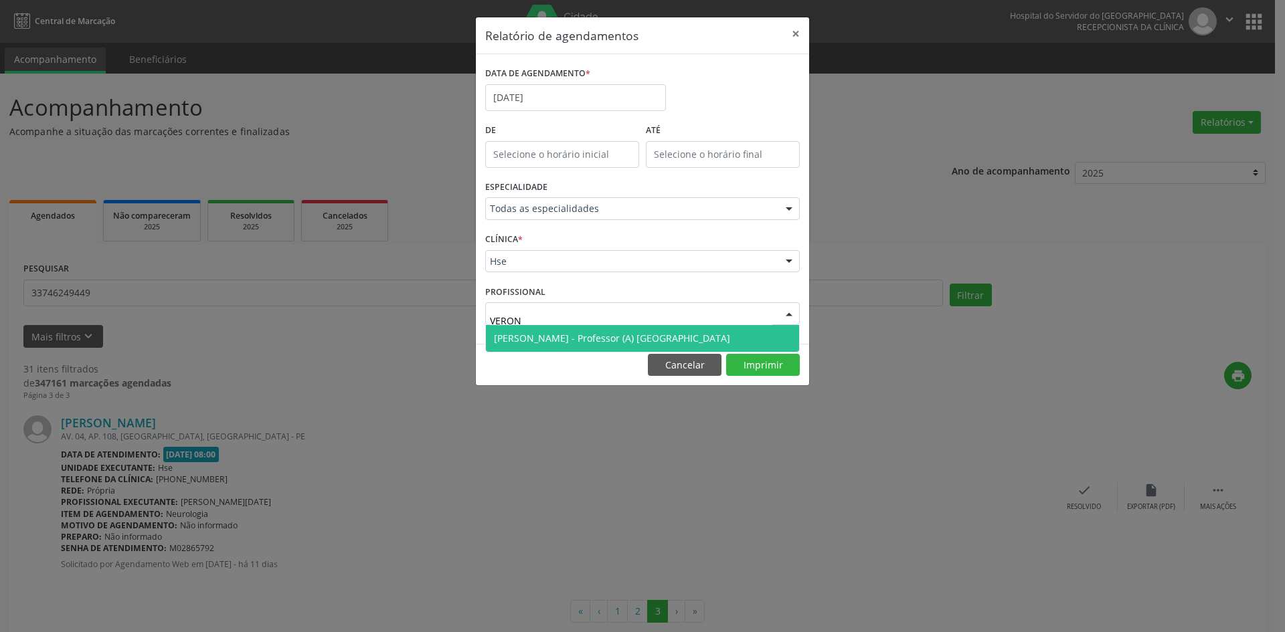
type input "VERONI"
click at [553, 346] on span "[PERSON_NAME] - Professor (A) [GEOGRAPHIC_DATA]" at bounding box center [642, 338] width 313 height 27
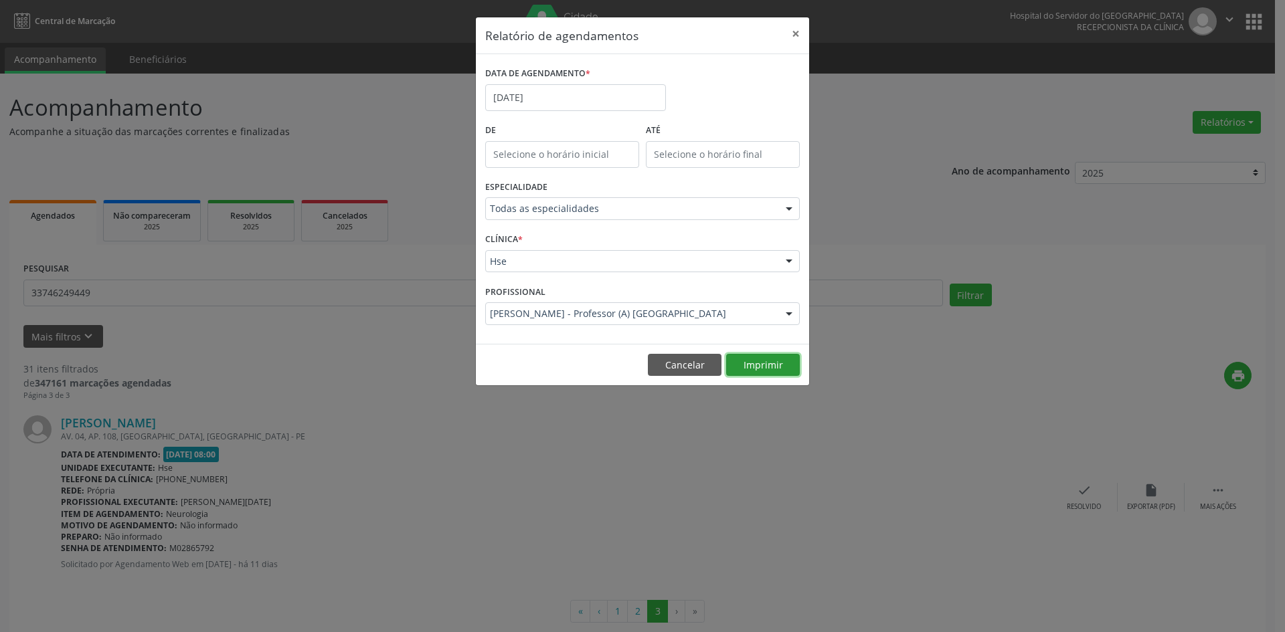
click at [755, 365] on button "Imprimir" at bounding box center [763, 365] width 74 height 23
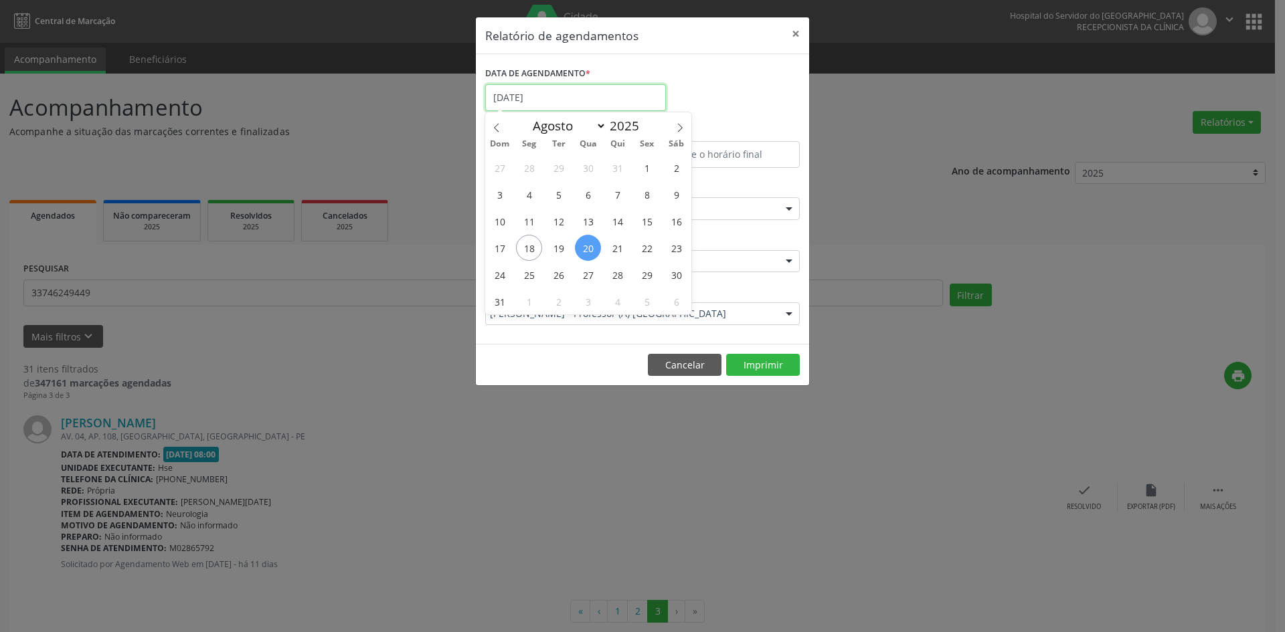
click at [551, 91] on input "[DATE]" at bounding box center [575, 97] width 181 height 27
click at [559, 248] on span "19" at bounding box center [558, 248] width 26 height 26
type input "[DATE]"
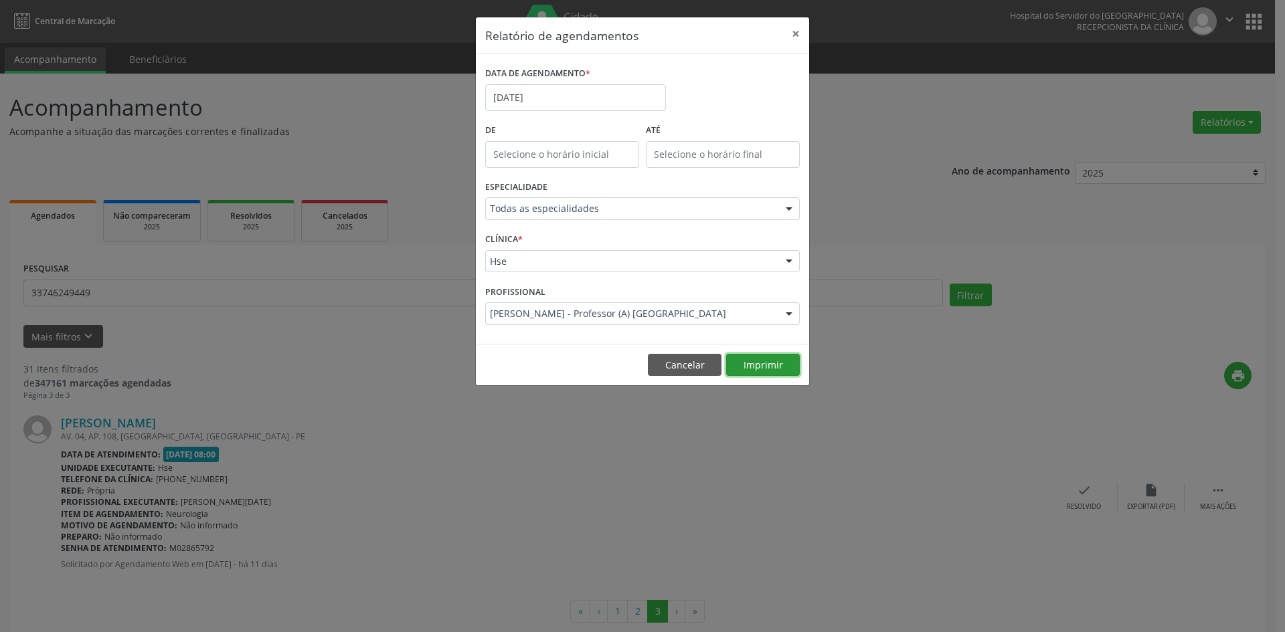
click at [765, 368] on button "Imprimir" at bounding box center [763, 365] width 74 height 23
click at [666, 361] on button "Cancelar" at bounding box center [685, 365] width 74 height 23
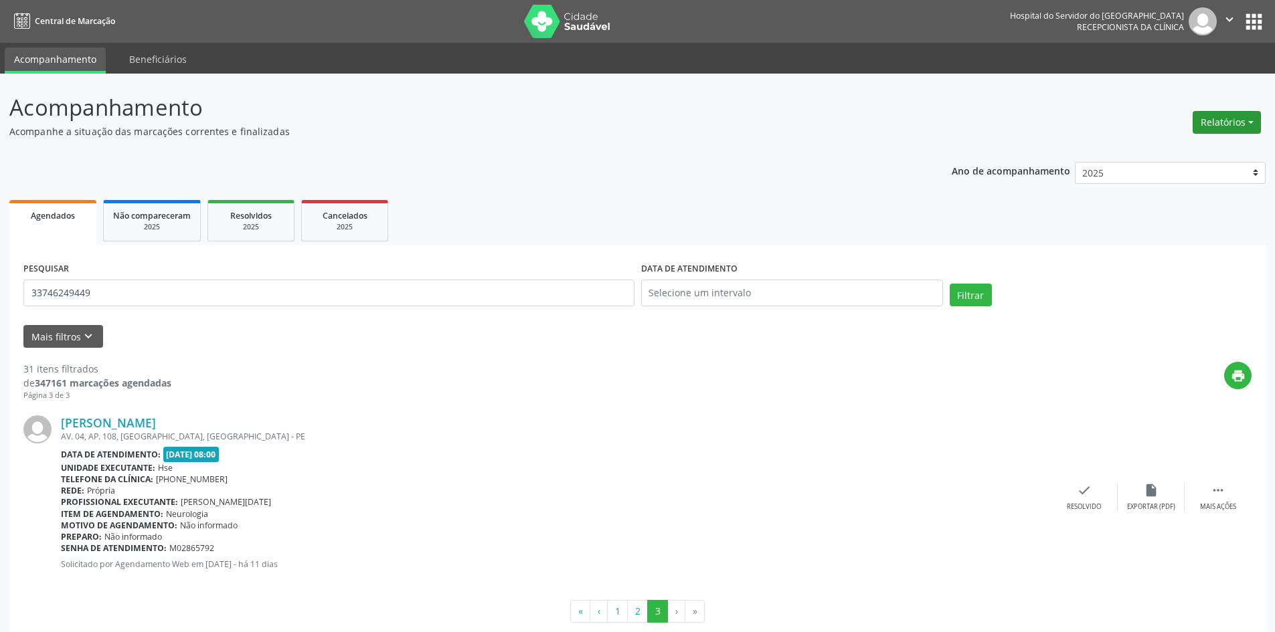
click at [1213, 120] on button "Relatórios" at bounding box center [1226, 122] width 68 height 23
click at [1206, 149] on link "Agendamentos" at bounding box center [1189, 151] width 144 height 19
select select "7"
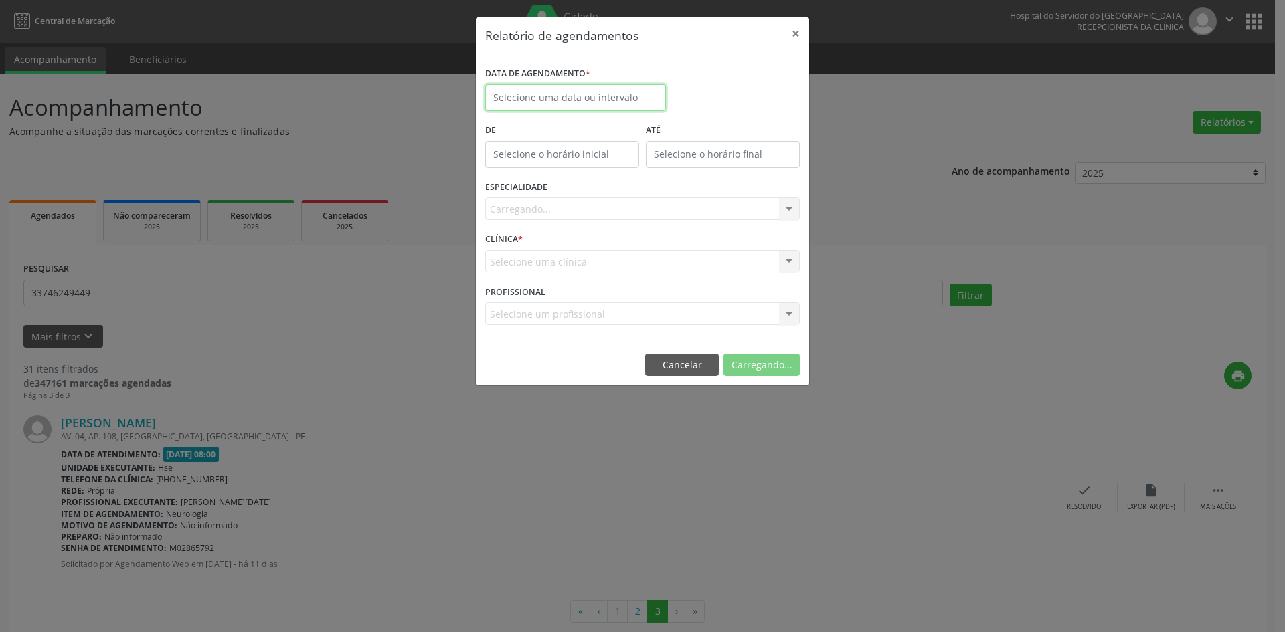
click at [574, 109] on body "Central de Marcação Hospital do Servidor do [GEOGRAPHIC_DATA] Recepcionista da …" at bounding box center [642, 316] width 1285 height 632
click at [620, 254] on span "21" at bounding box center [617, 248] width 26 height 26
type input "[DATE]"
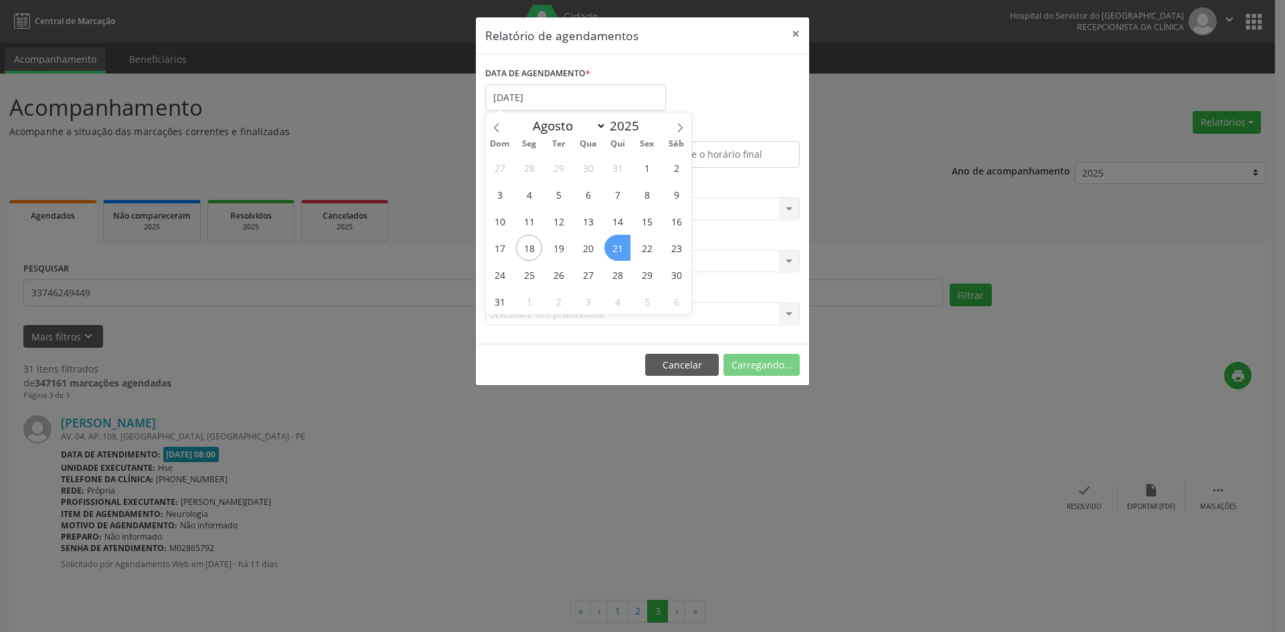
click at [620, 254] on span "21" at bounding box center [617, 248] width 26 height 26
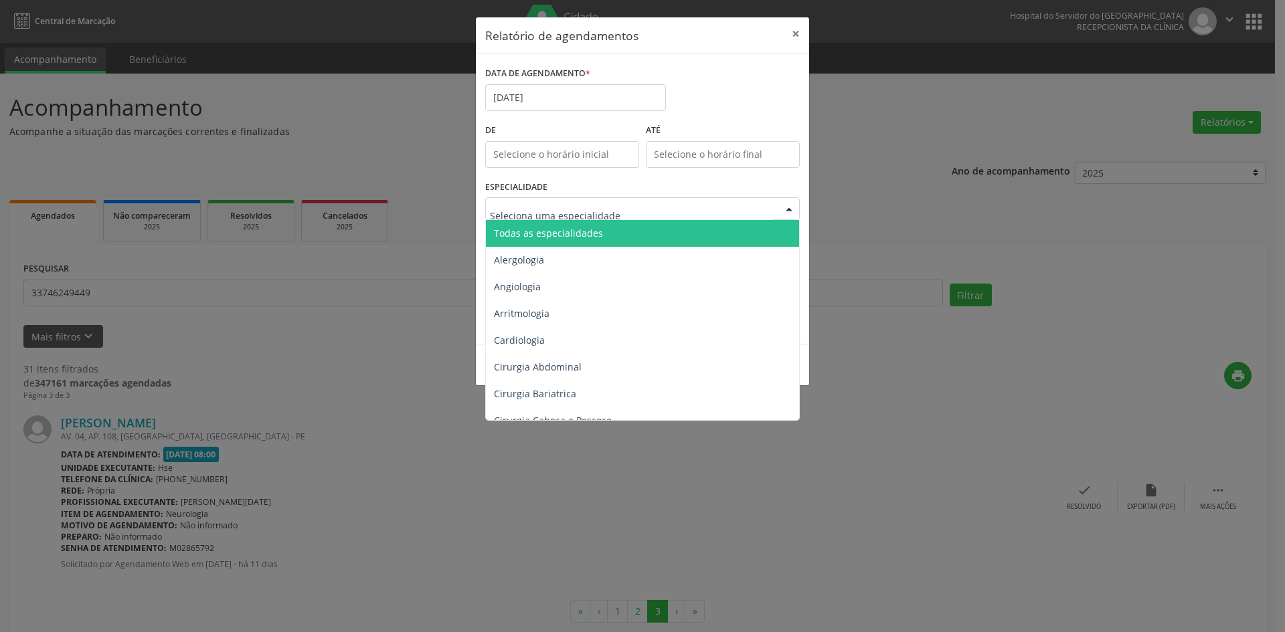
click at [571, 234] on span "Todas as especialidades" at bounding box center [548, 233] width 109 height 13
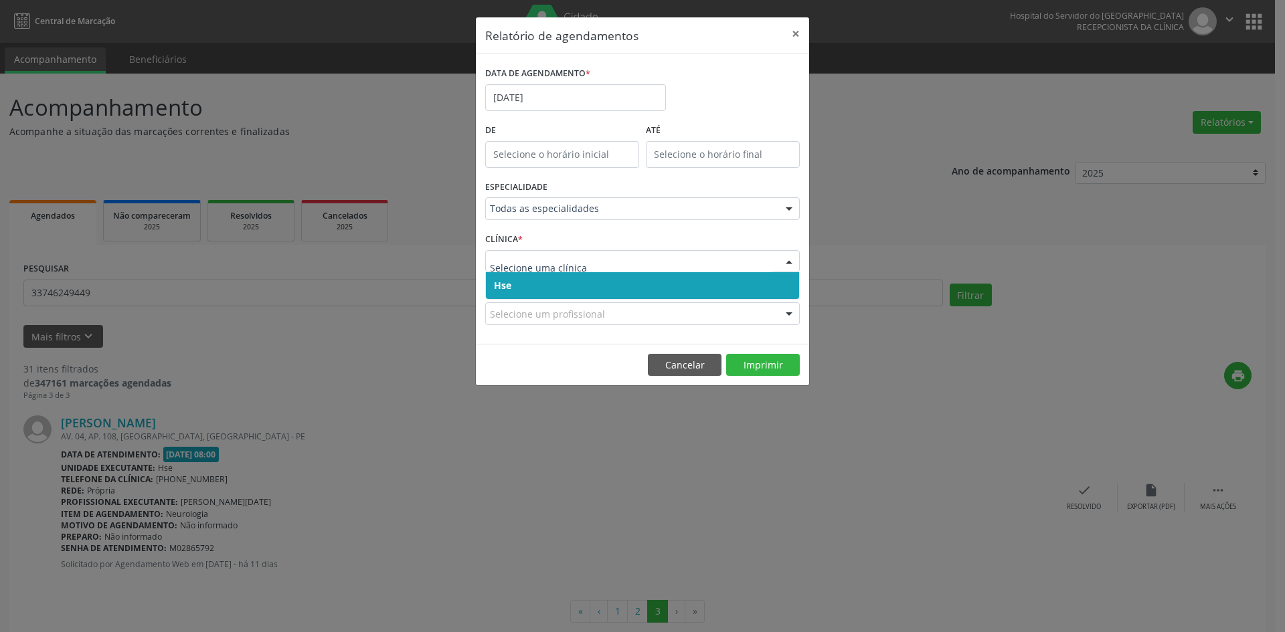
click at [558, 286] on span "Hse" at bounding box center [642, 285] width 313 height 27
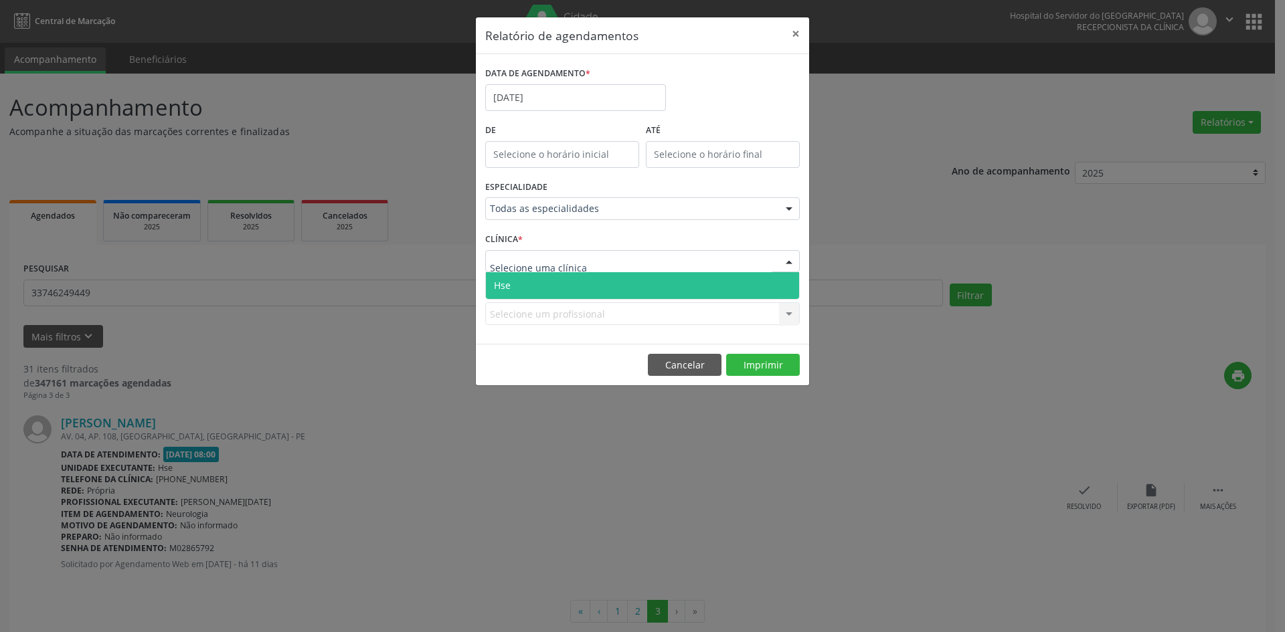
click at [549, 294] on span "Hse" at bounding box center [642, 285] width 313 height 27
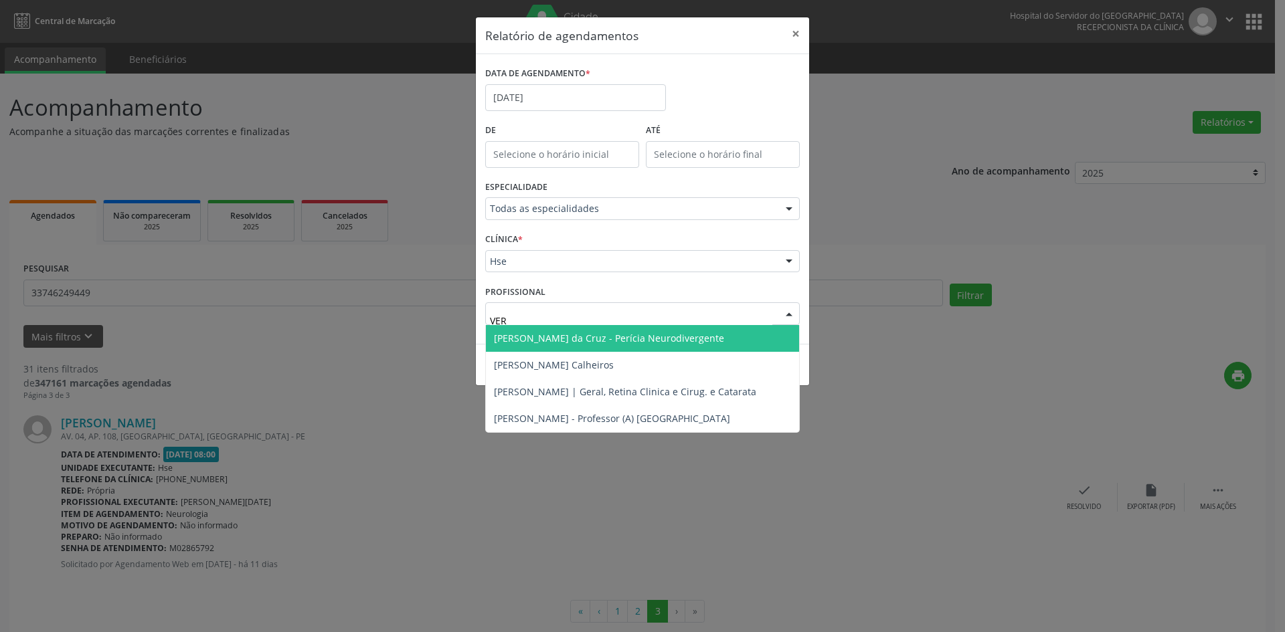
type input "VERO"
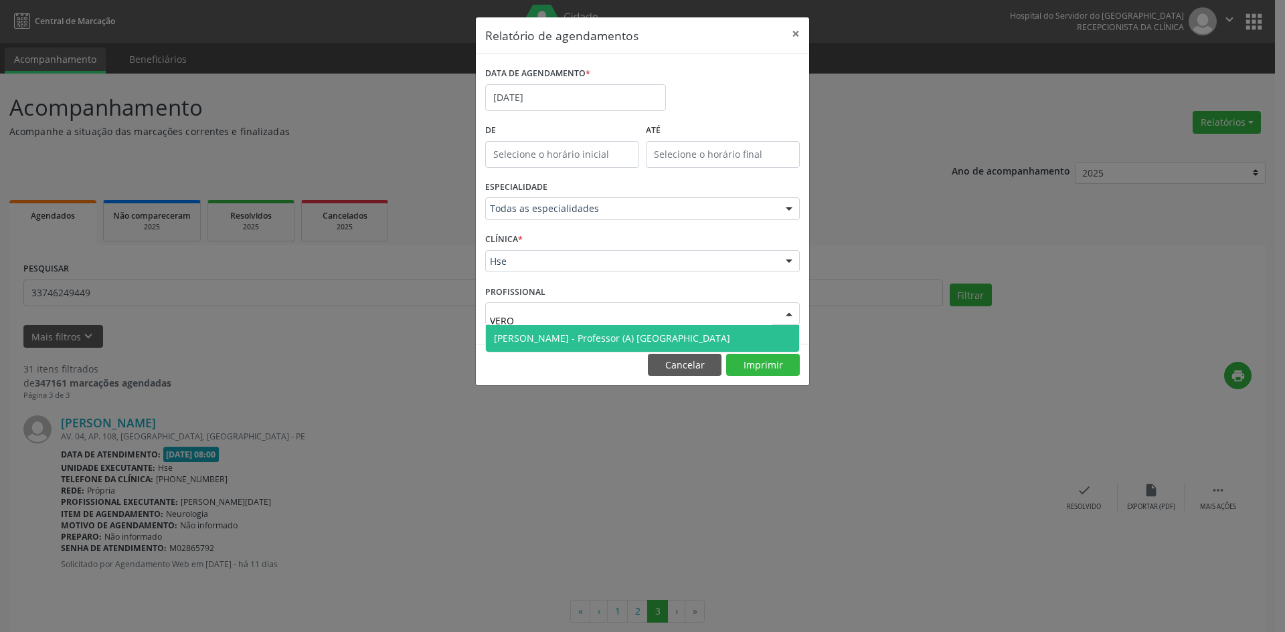
click at [545, 340] on span "[PERSON_NAME] - Professor (A) [GEOGRAPHIC_DATA]" at bounding box center [612, 338] width 236 height 13
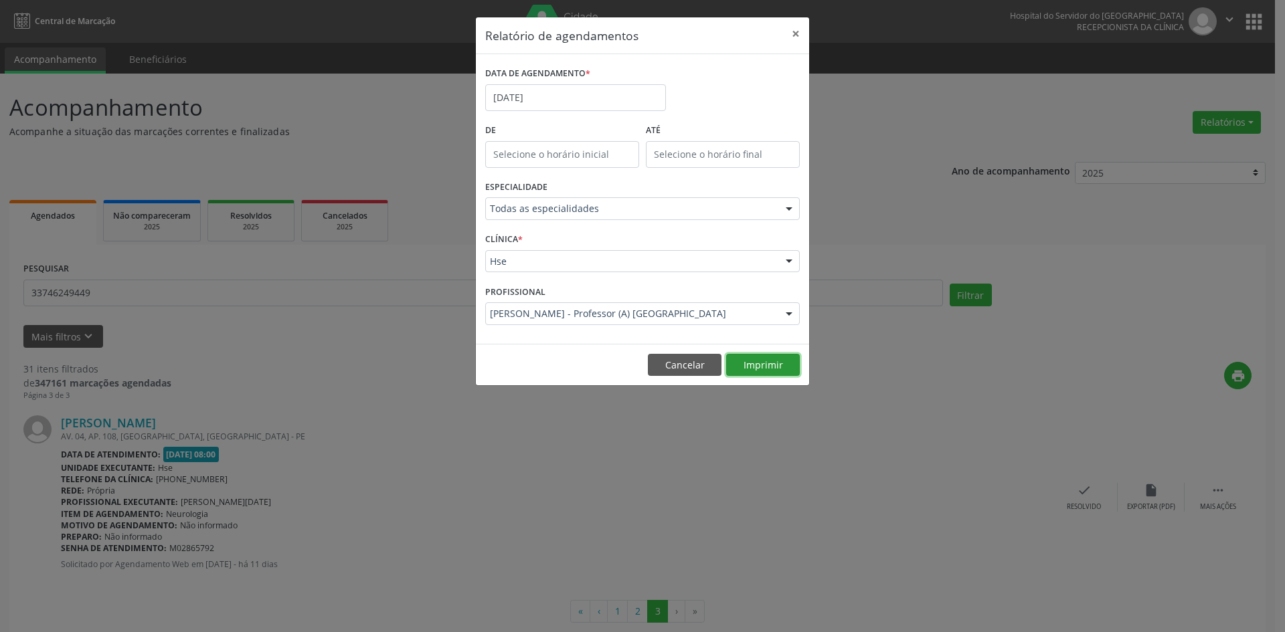
click at [749, 366] on button "Imprimir" at bounding box center [763, 365] width 74 height 23
click at [692, 364] on button "Cancelar" at bounding box center [685, 365] width 74 height 23
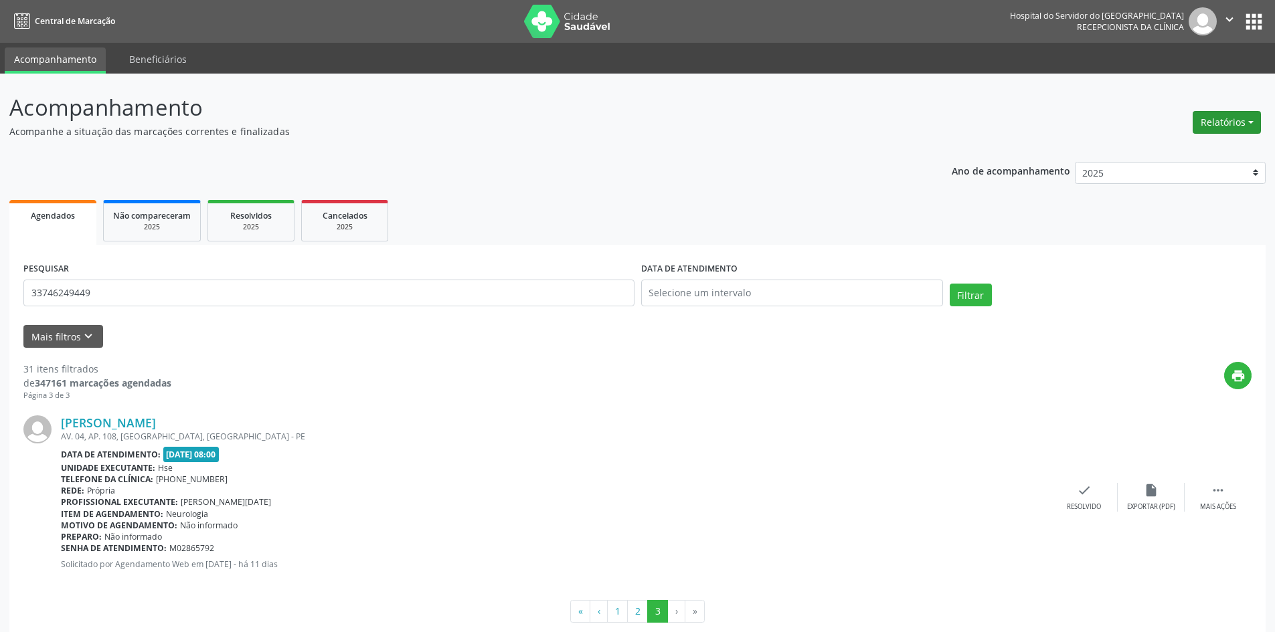
click at [1224, 123] on button "Relatórios" at bounding box center [1226, 122] width 68 height 23
click at [1193, 153] on link "Agendamentos" at bounding box center [1189, 151] width 144 height 19
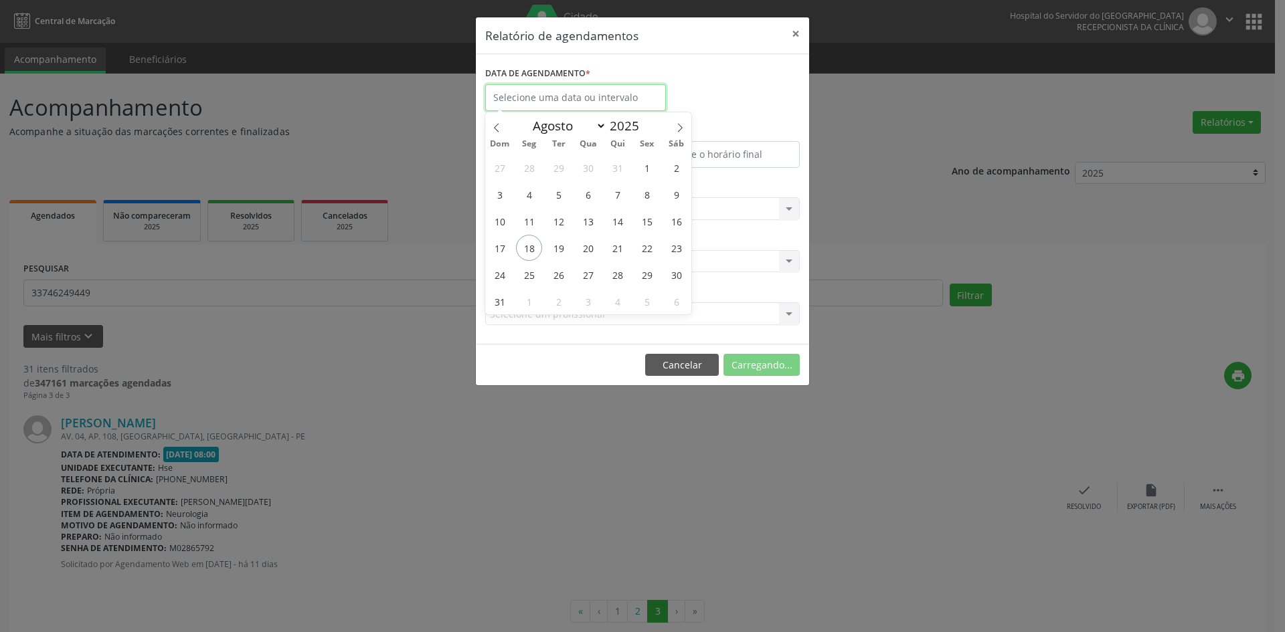
click at [565, 98] on input "text" at bounding box center [575, 97] width 181 height 27
click at [683, 126] on icon at bounding box center [679, 127] width 9 height 9
select select "8"
click at [527, 216] on span "15" at bounding box center [529, 221] width 26 height 26
type input "[DATE]"
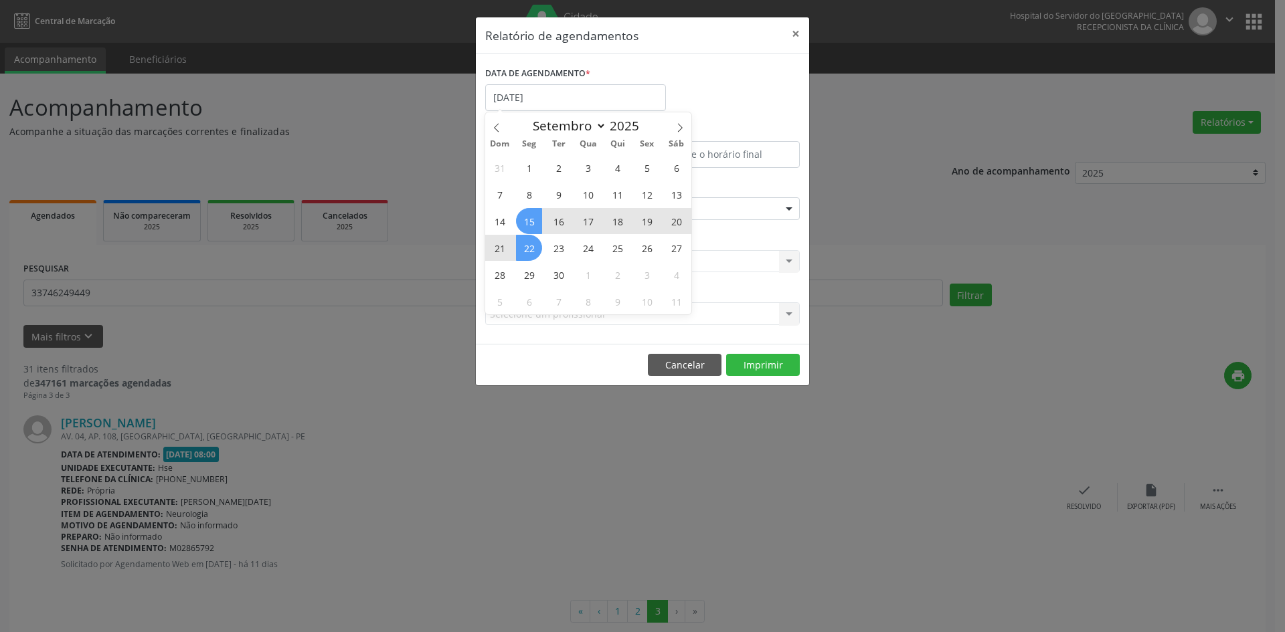
click at [529, 246] on span "22" at bounding box center [529, 248] width 26 height 26
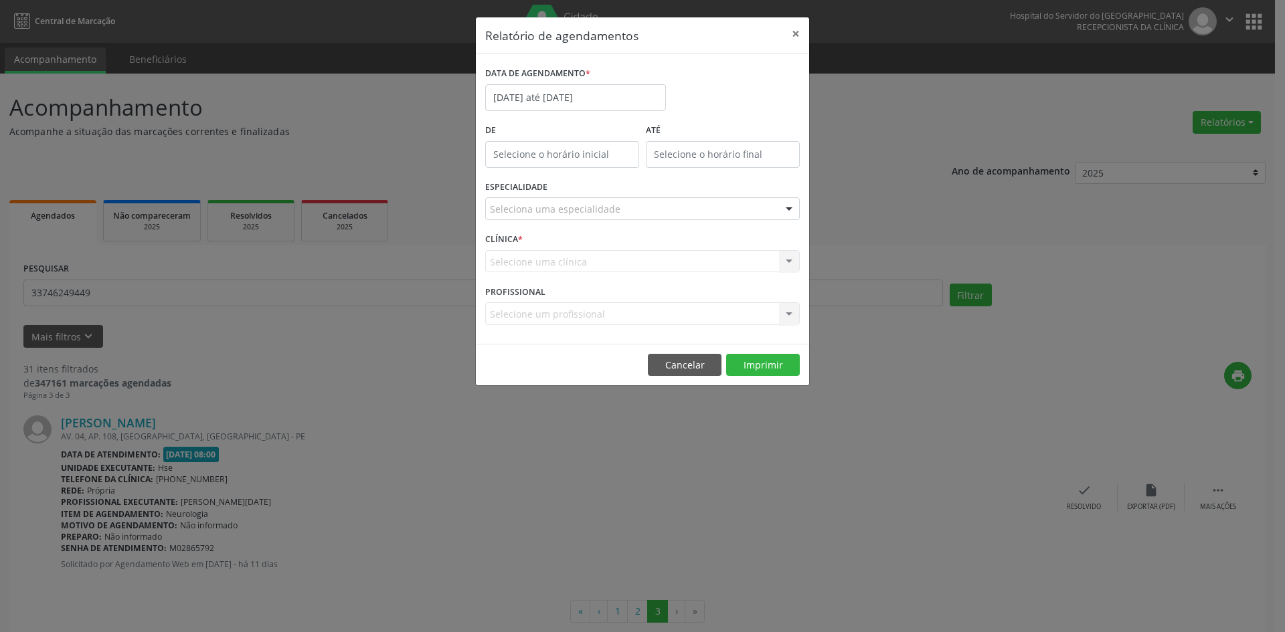
click at [626, 264] on div "Selecione uma clínica Hse Nenhum resultado encontrado para: " " Não há nenhuma …" at bounding box center [642, 261] width 314 height 23
click at [549, 256] on div "Selecione uma clínica Hse Nenhum resultado encontrado para: " " Não há nenhuma …" at bounding box center [642, 261] width 314 height 23
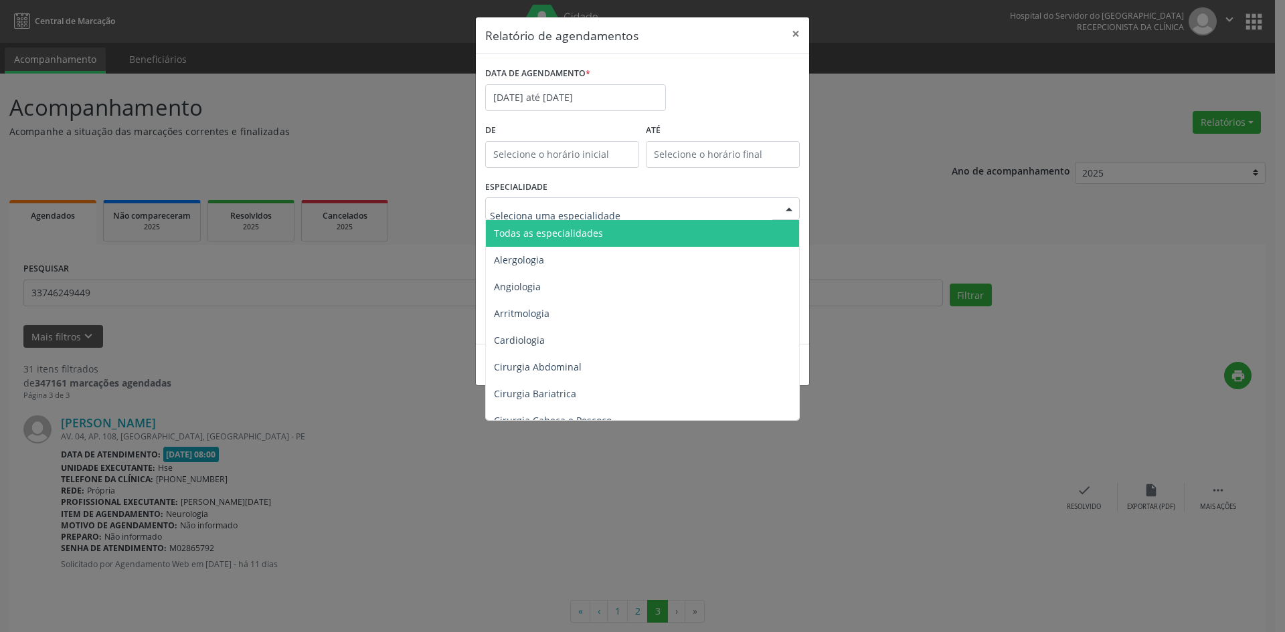
click at [593, 238] on span "Todas as especialidades" at bounding box center [548, 233] width 109 height 13
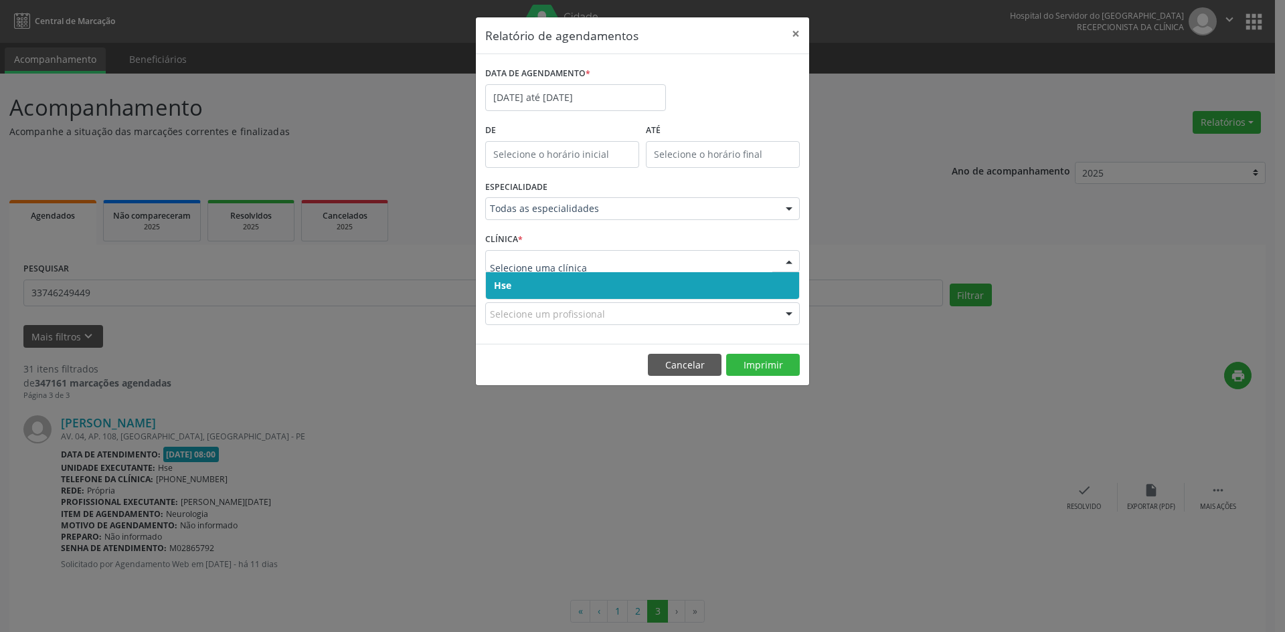
drag, startPoint x: 531, startPoint y: 286, endPoint x: 533, endPoint y: 278, distance: 8.3
click at [531, 287] on span "Hse" at bounding box center [642, 285] width 313 height 27
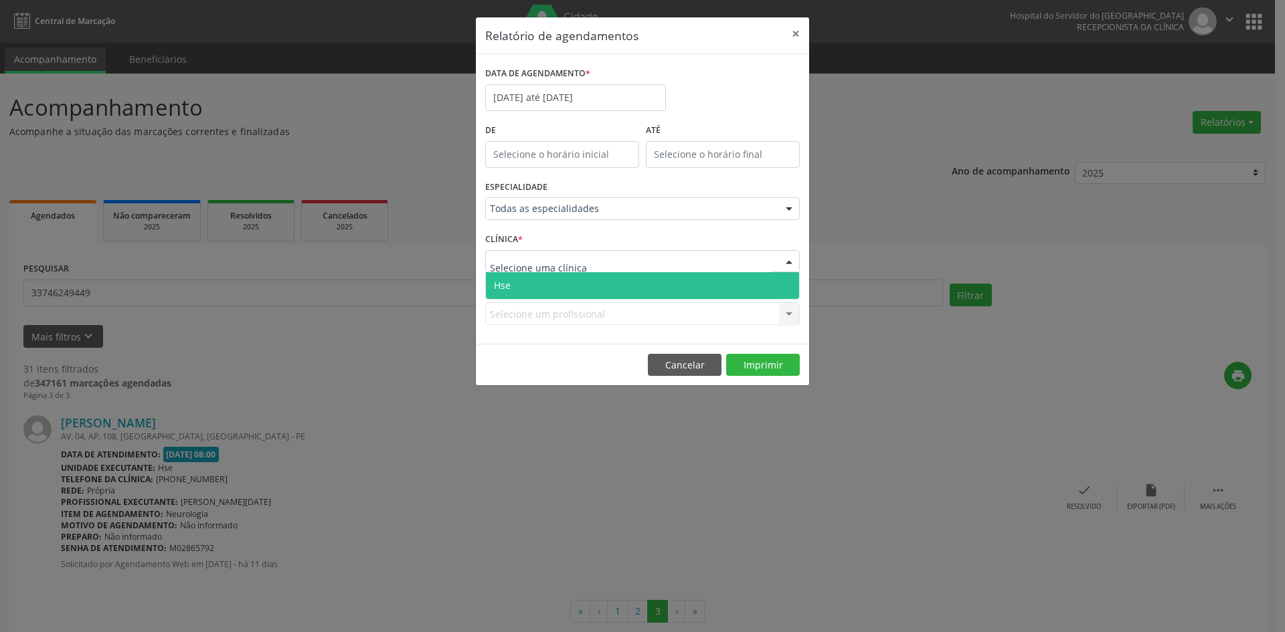
click at [540, 293] on span "Hse" at bounding box center [642, 285] width 313 height 27
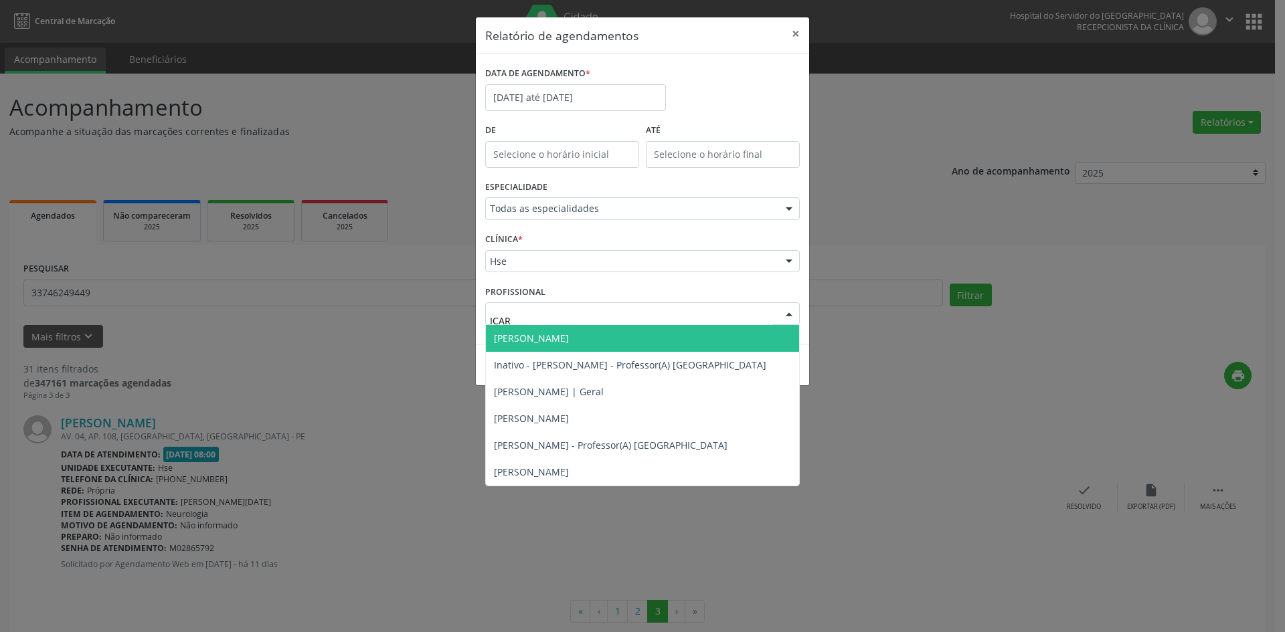
type input "ICARO"
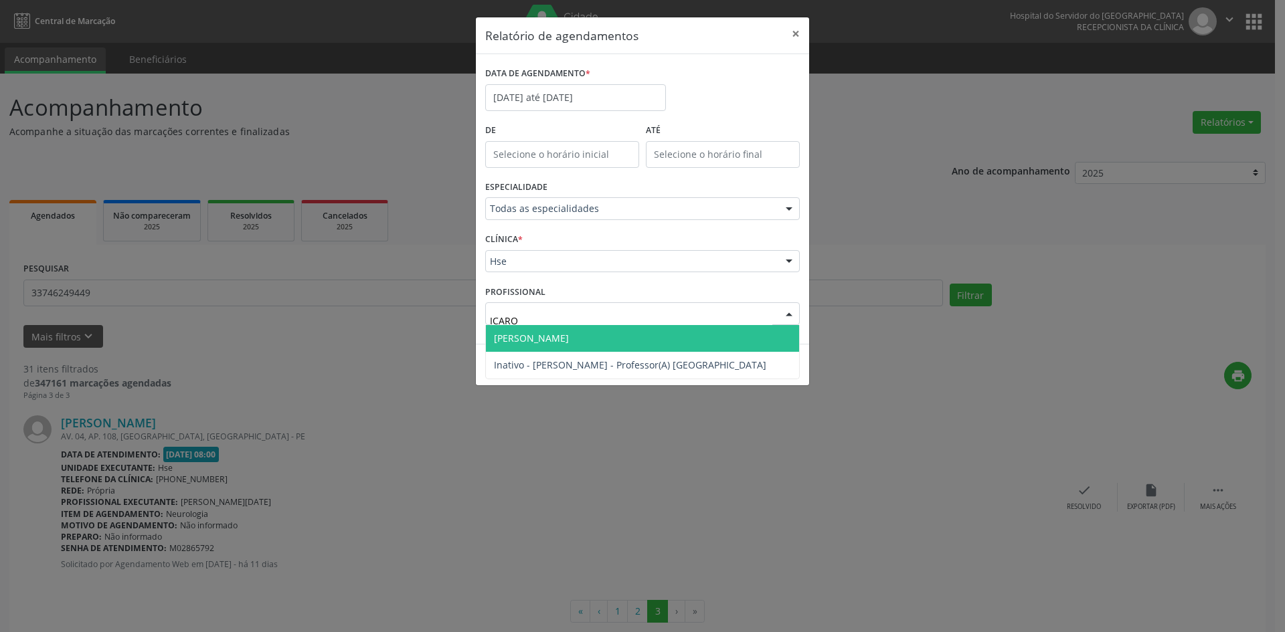
drag, startPoint x: 549, startPoint y: 336, endPoint x: 557, endPoint y: 336, distance: 8.0
click at [549, 336] on span "[PERSON_NAME]" at bounding box center [531, 338] width 75 height 13
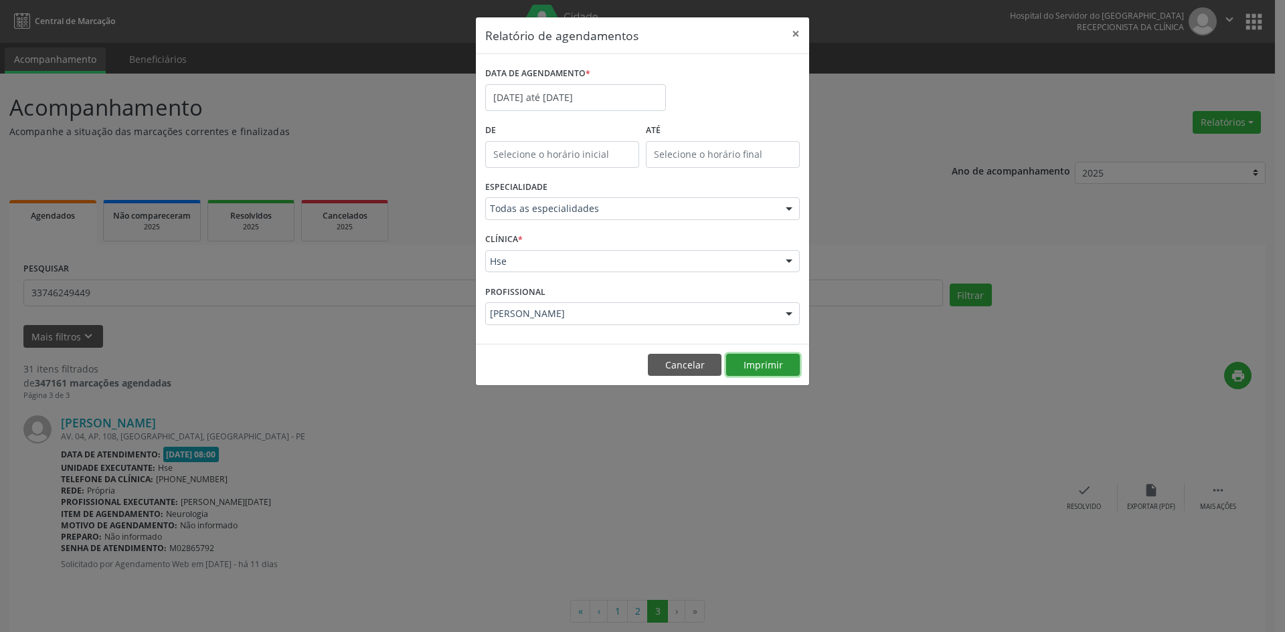
click at [766, 355] on button "Imprimir" at bounding box center [763, 365] width 74 height 23
